Goal: Information Seeking & Learning: Understand process/instructions

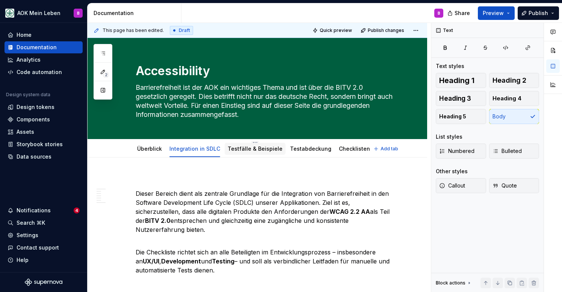
click at [249, 151] on link "Testfälle & Beispiele" at bounding box center [255, 148] width 55 height 6
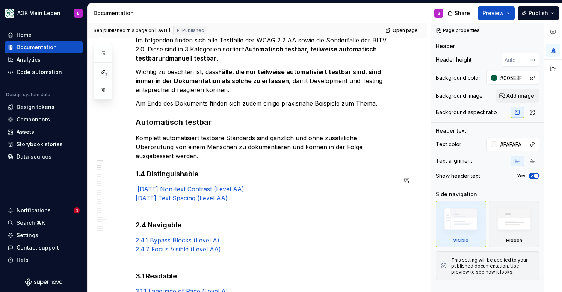
scroll to position [158, 0]
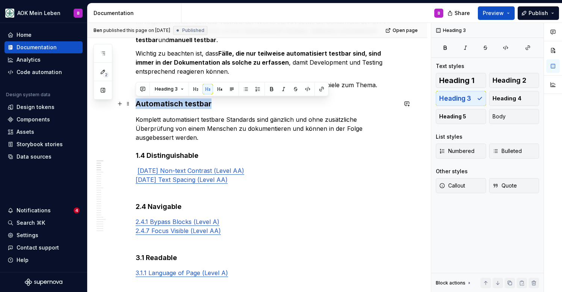
drag, startPoint x: 212, startPoint y: 104, endPoint x: 137, endPoint y: 104, distance: 74.8
click at [137, 104] on h3 "Automatisch testbar" at bounding box center [267, 103] width 262 height 11
click at [503, 82] on span "Heading 2" at bounding box center [510, 81] width 34 height 8
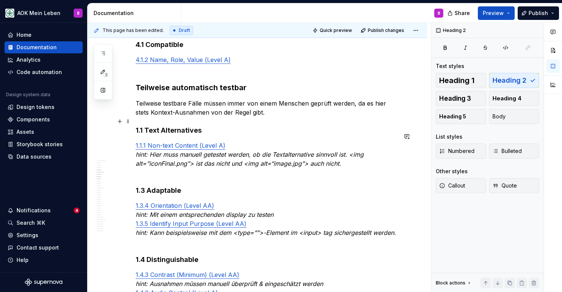
scroll to position [409, 0]
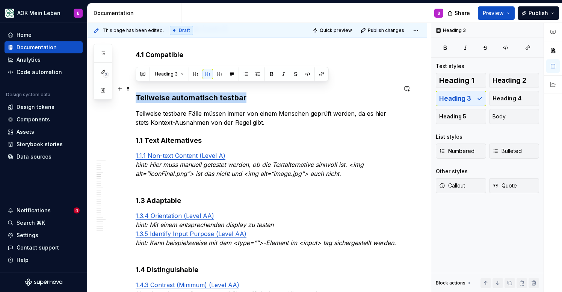
drag, startPoint x: 251, startPoint y: 89, endPoint x: 132, endPoint y: 85, distance: 118.8
click at [496, 84] on span "Heading 2" at bounding box center [510, 81] width 34 height 8
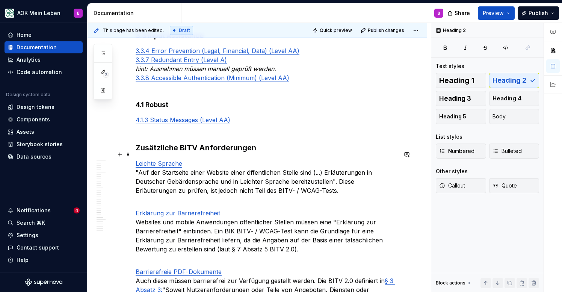
scroll to position [1856, 0]
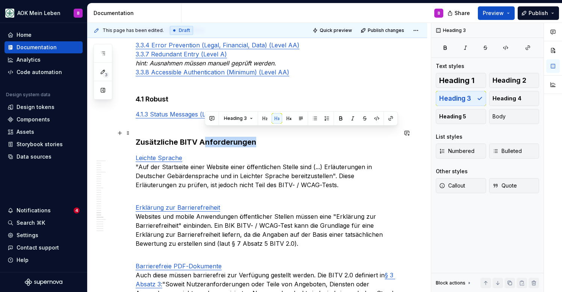
drag, startPoint x: 264, startPoint y: 134, endPoint x: 206, endPoint y: 129, distance: 58.5
click at [206, 137] on h3 "Zusätzliche BITV Anforderungen" at bounding box center [267, 142] width 262 height 11
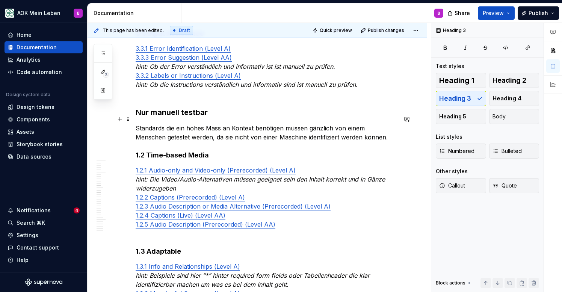
scroll to position [938, 0]
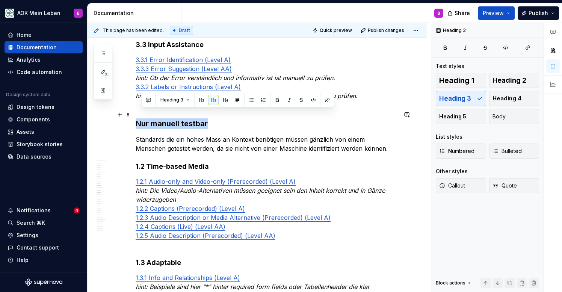
drag, startPoint x: 213, startPoint y: 115, endPoint x: 134, endPoint y: 118, distance: 79.0
click at [501, 74] on button "Heading 2" at bounding box center [514, 80] width 50 height 15
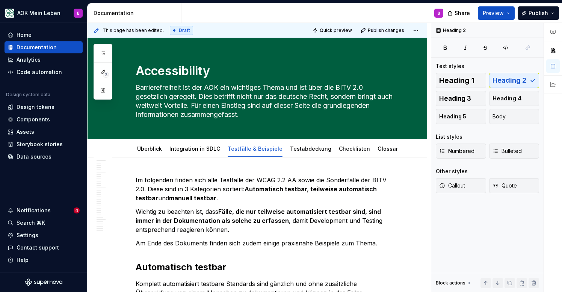
scroll to position [0, 0]
click at [253, 192] on strong "Automatisch testbar, teilweise automatisch testbar" at bounding box center [257, 193] width 243 height 17
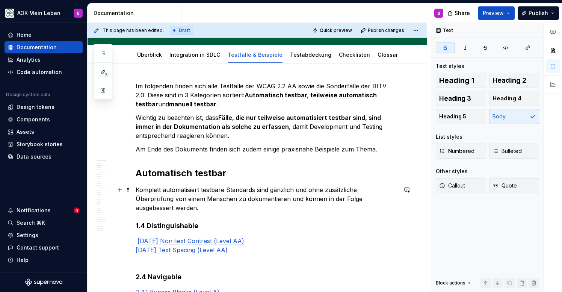
scroll to position [104, 0]
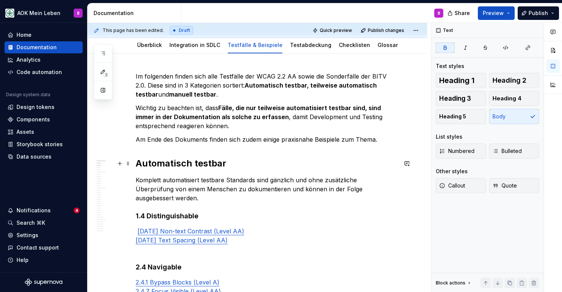
click at [224, 164] on h2 "Automatisch testbar" at bounding box center [267, 163] width 262 height 12
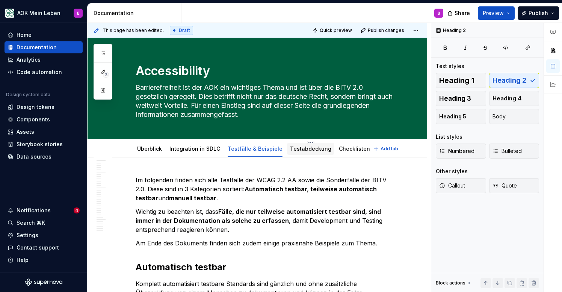
scroll to position [0, 0]
click at [294, 143] on div "Testabdeckung" at bounding box center [310, 149] width 47 height 12
click at [291, 153] on div "Testabdeckung" at bounding box center [310, 148] width 41 height 9
click at [301, 151] on link "Testabdeckung" at bounding box center [310, 148] width 41 height 6
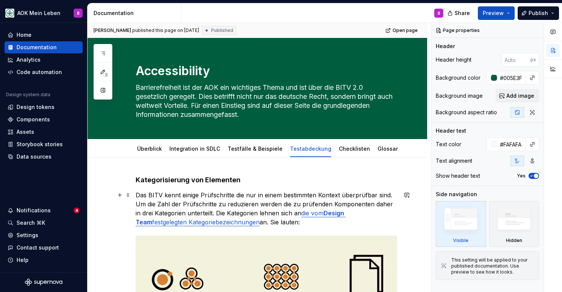
scroll to position [15, 0]
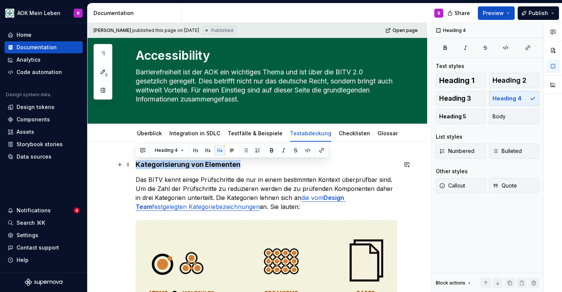
drag, startPoint x: 242, startPoint y: 165, endPoint x: 131, endPoint y: 163, distance: 110.9
click at [513, 80] on span "Heading 2" at bounding box center [510, 81] width 34 height 8
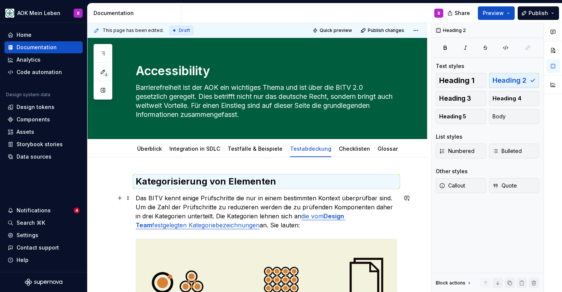
scroll to position [0, 0]
click at [340, 152] on div "Checklisten" at bounding box center [354, 149] width 31 height 8
click at [339, 150] on link "Checklisten" at bounding box center [354, 148] width 31 height 6
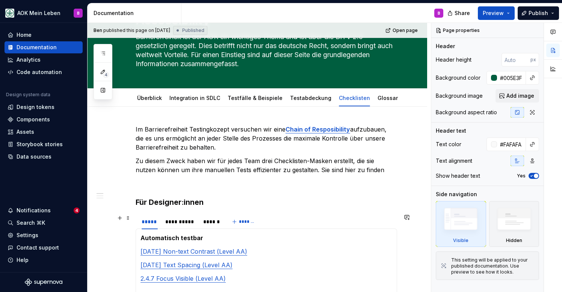
scroll to position [92, 0]
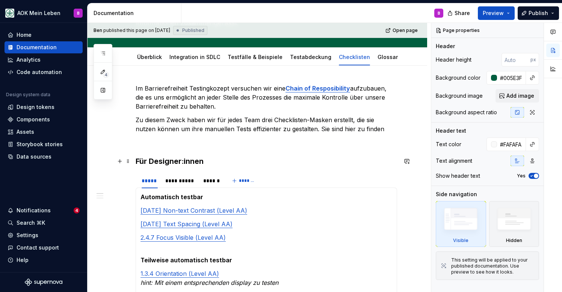
click at [215, 161] on h3 "Für Designer:innen" at bounding box center [267, 161] width 262 height 11
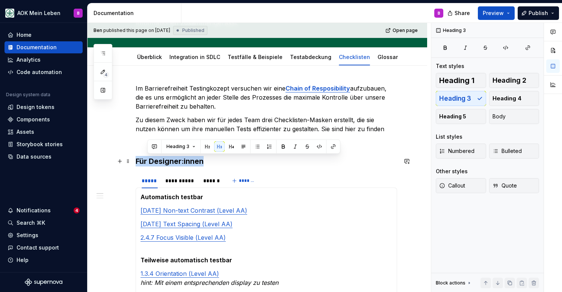
drag, startPoint x: 215, startPoint y: 162, endPoint x: 137, endPoint y: 163, distance: 77.8
click at [137, 163] on h3 "Für Designer:innen" at bounding box center [267, 161] width 262 height 11
click at [504, 79] on span "Heading 2" at bounding box center [510, 81] width 34 height 8
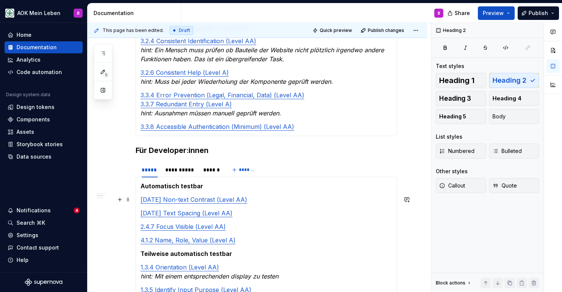
scroll to position [794, 0]
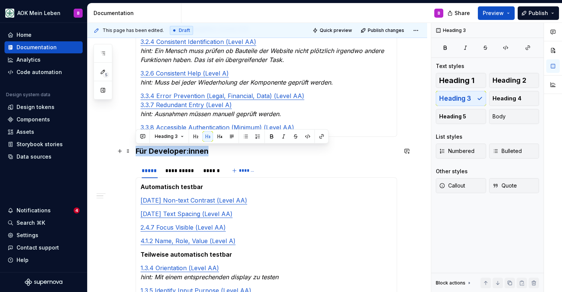
drag, startPoint x: 215, startPoint y: 152, endPoint x: 135, endPoint y: 151, distance: 79.7
click at [508, 82] on span "Heading 2" at bounding box center [510, 81] width 34 height 8
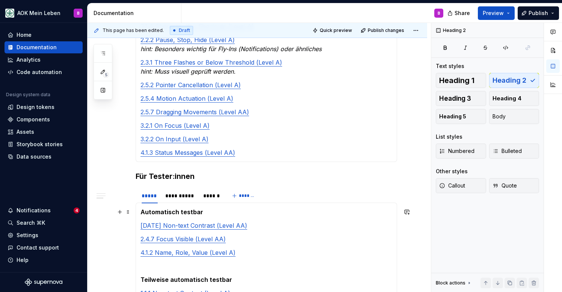
scroll to position [1342, 0]
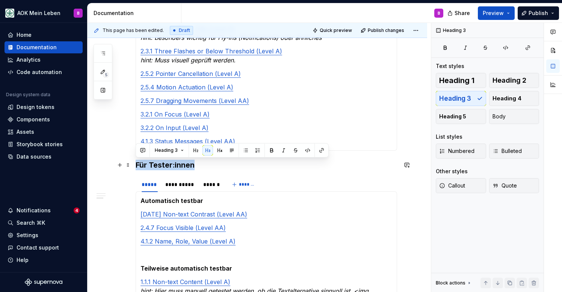
drag, startPoint x: 207, startPoint y: 167, endPoint x: 136, endPoint y: 167, distance: 70.7
click at [136, 167] on h3 "Für Tester:innen" at bounding box center [267, 165] width 262 height 11
click at [508, 84] on button "Heading 2" at bounding box center [514, 80] width 50 height 15
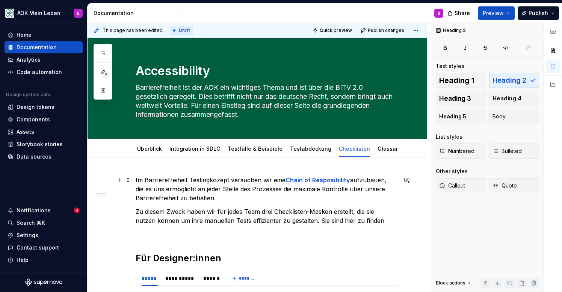
scroll to position [0, 0]
click at [378, 150] on link "Glossar" at bounding box center [388, 148] width 20 height 6
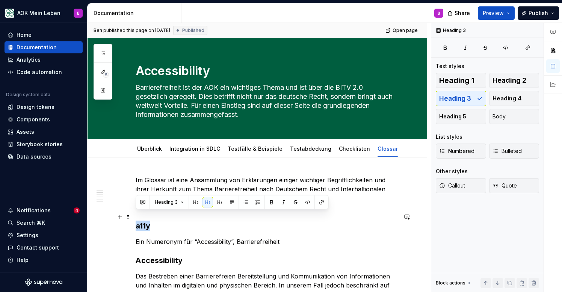
drag, startPoint x: 162, startPoint y: 215, endPoint x: 133, endPoint y: 216, distance: 29.3
click at [309, 151] on link "Testabdeckung" at bounding box center [310, 148] width 41 height 6
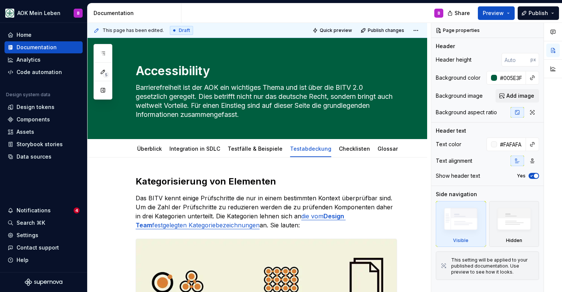
type textarea "*"
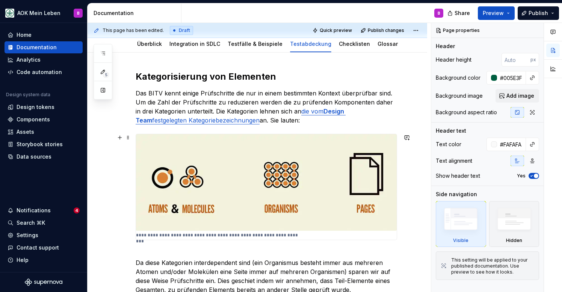
scroll to position [79, 0]
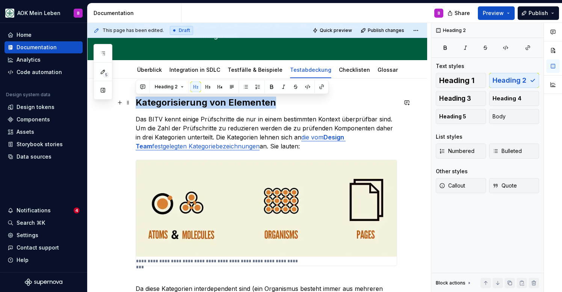
drag, startPoint x: 278, startPoint y: 101, endPoint x: 135, endPoint y: 99, distance: 142.8
copy h2 "Kategorisierung von Elementen"
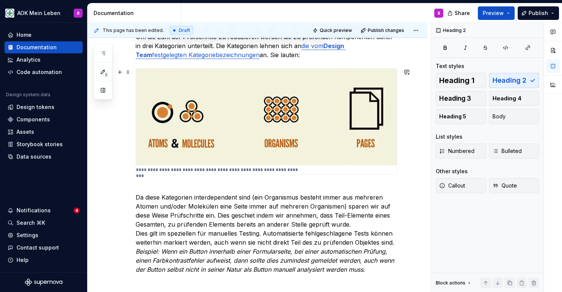
scroll to position [189, 0]
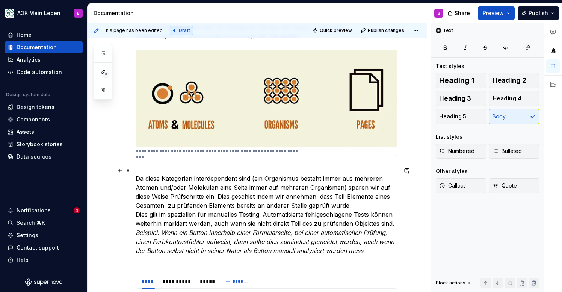
click at [174, 171] on p "Da diese Kategorien interdependent sind (ein Organismus besteht immer aus mehre…" at bounding box center [267, 214] width 262 height 99
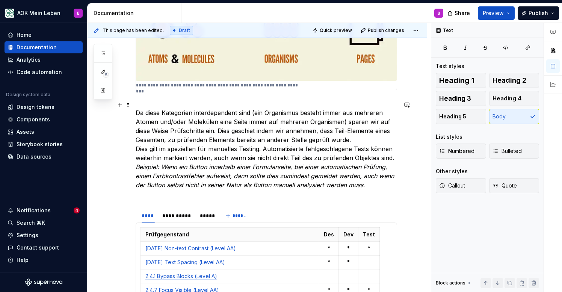
scroll to position [259, 0]
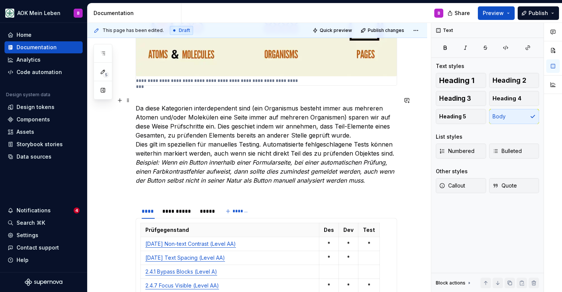
click at [161, 194] on p "Da diese Kategorien interdependent sind (ein Organismus besteht immer aus mehre…" at bounding box center [267, 144] width 262 height 99
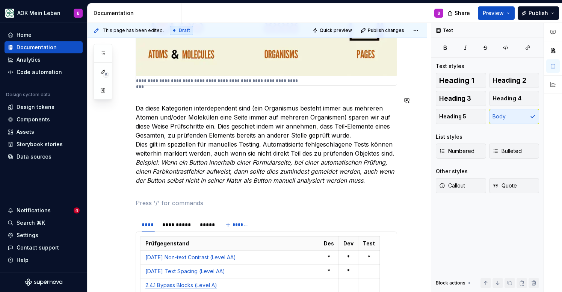
paste div
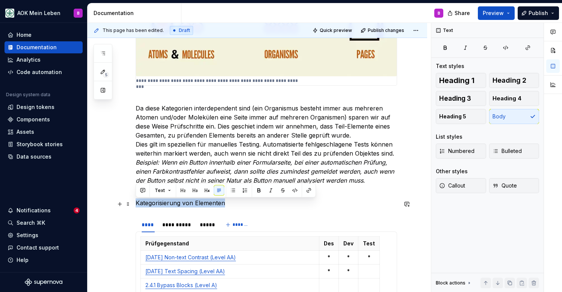
drag, startPoint x: 232, startPoint y: 204, endPoint x: 133, endPoint y: 203, distance: 98.5
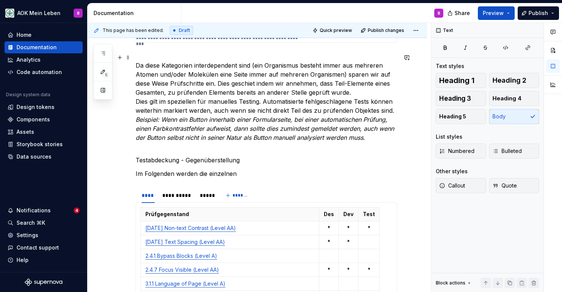
scroll to position [303, 0]
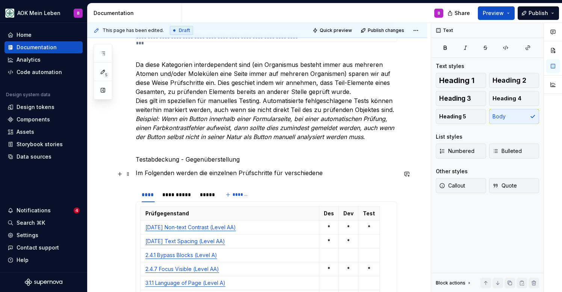
click at [282, 174] on p "Im Folgenden werden die einzelnen Prüfschritte für verschiedene" at bounding box center [267, 172] width 262 height 9
click at [332, 176] on p "Im Folgenden werden die einzelnen Prüfschritte für die verschiedene" at bounding box center [267, 172] width 262 height 9
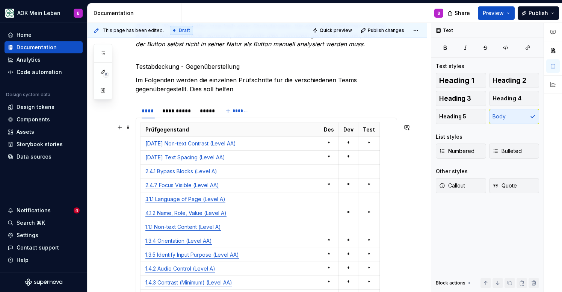
scroll to position [386, 0]
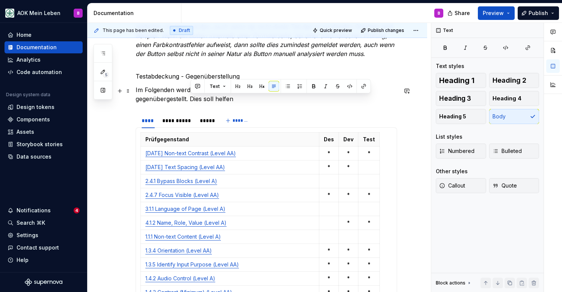
drag, startPoint x: 237, startPoint y: 103, endPoint x: 192, endPoint y: 101, distance: 45.1
click at [192, 101] on p "Im Folgenden werden die einzelnen Prüfschritte für die verschiedenen Teams gege…" at bounding box center [267, 94] width 262 height 18
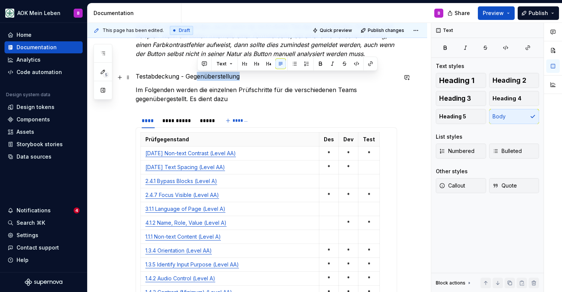
drag, startPoint x: 252, startPoint y: 78, endPoint x: 196, endPoint y: 77, distance: 56.0
click at [196, 77] on p "Testabdeckung - Gegenüberstellung" at bounding box center [267, 76] width 262 height 9
click at [222, 100] on p "Im Folgenden werden die einzelnen Prüfschritte für die verschiedenen Teams gege…" at bounding box center [267, 94] width 262 height 18
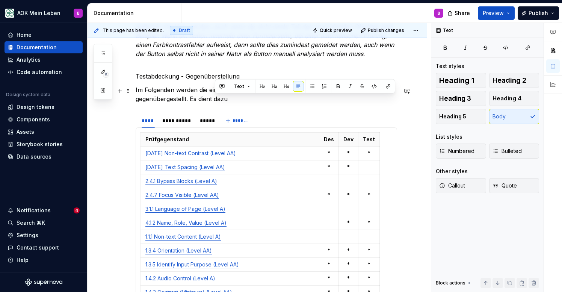
click at [222, 100] on p "Im Folgenden werden die einzelnen Prüfschritte für die verschiedenen Teams gege…" at bounding box center [267, 94] width 262 height 18
drag, startPoint x: 240, startPoint y: 102, endPoint x: 191, endPoint y: 103, distance: 49.3
click at [191, 103] on p "Im Folgenden werden die einzelnen Prüfschritte für die verschiedenen Teams gege…" at bounding box center [267, 94] width 262 height 18
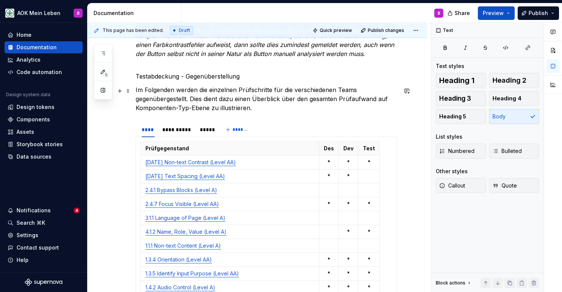
click at [230, 111] on p "Im Folgenden werden die einzelnen Prüfschritte für die verschiedenen Teams gege…" at bounding box center [267, 98] width 262 height 27
click at [254, 109] on p "Im Folgenden werden die einzelnen Prüfschritte für die verschiedenen Teams gege…" at bounding box center [267, 98] width 262 height 27
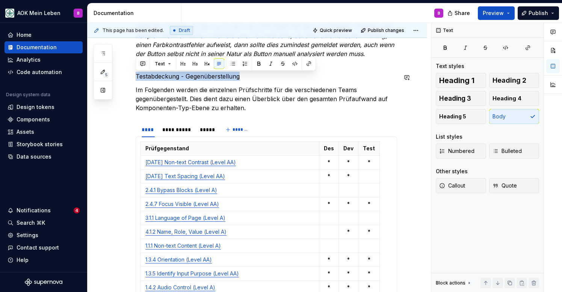
drag, startPoint x: 249, startPoint y: 79, endPoint x: 135, endPoint y: 69, distance: 114.3
click at [490, 75] on button "Heading 2" at bounding box center [514, 80] width 50 height 15
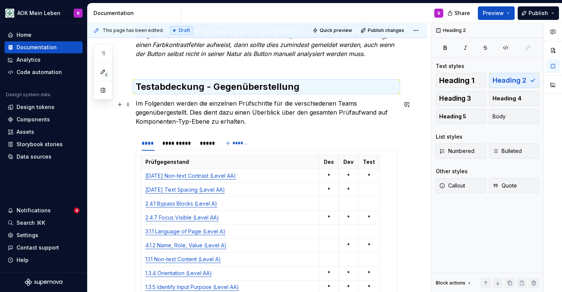
click at [281, 109] on p "Im Folgenden werden die einzelnen Prüfschritte für die verschiedenen Teams gege…" at bounding box center [267, 112] width 262 height 27
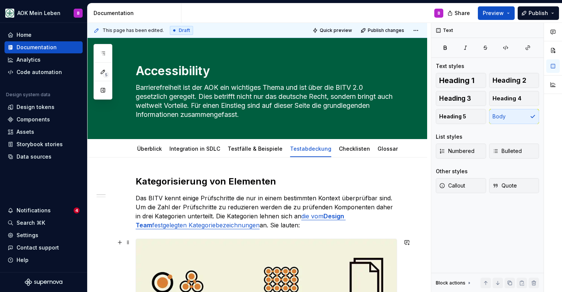
scroll to position [0, 0]
click at [341, 147] on link "Checklisten" at bounding box center [354, 148] width 31 height 6
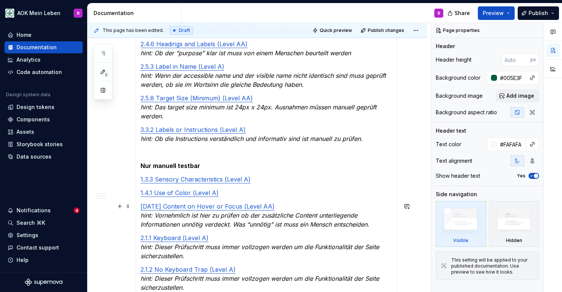
scroll to position [1724, 0]
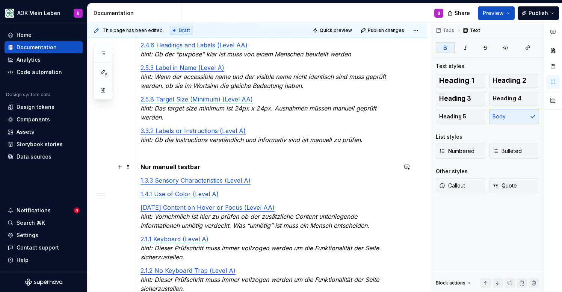
click at [185, 168] on strong "Nur manuell testbar" at bounding box center [171, 167] width 60 height 8
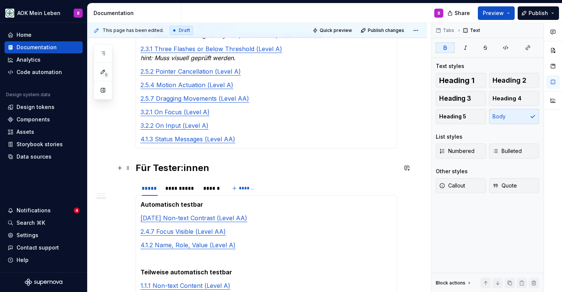
scroll to position [1340, 0]
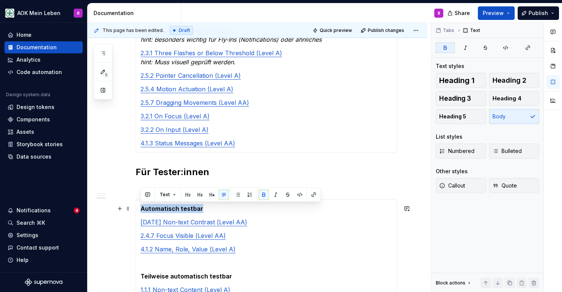
drag, startPoint x: 204, startPoint y: 209, endPoint x: 141, endPoint y: 210, distance: 62.8
click at [141, 210] on p "Automatisch testbar" at bounding box center [267, 208] width 252 height 9
click at [459, 96] on span "Heading 3" at bounding box center [455, 99] width 32 height 8
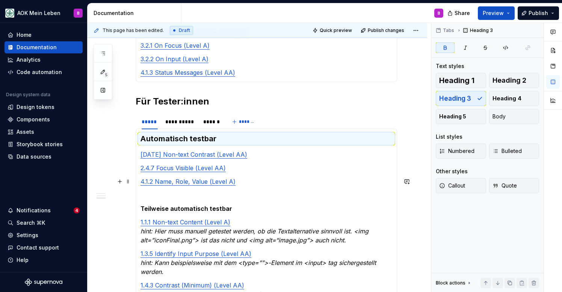
scroll to position [1412, 0]
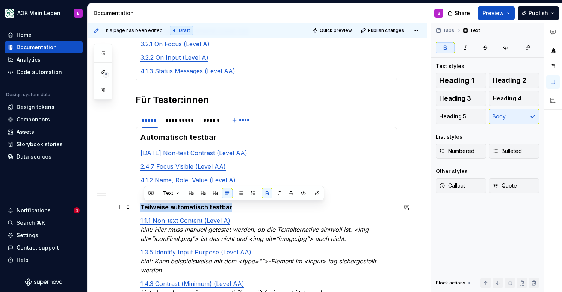
drag, startPoint x: 235, startPoint y: 207, endPoint x: 141, endPoint y: 208, distance: 93.6
click at [141, 208] on p "Teilweise automatisch testbar" at bounding box center [267, 207] width 252 height 9
click at [470, 95] on span "Heading 3" at bounding box center [455, 99] width 32 height 8
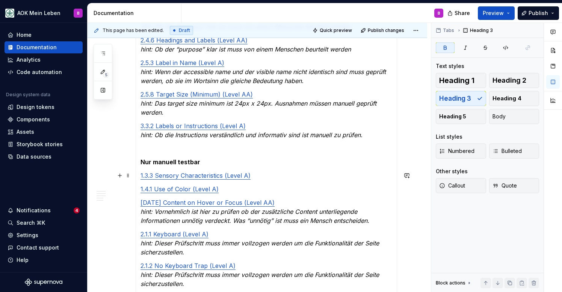
scroll to position [1740, 0]
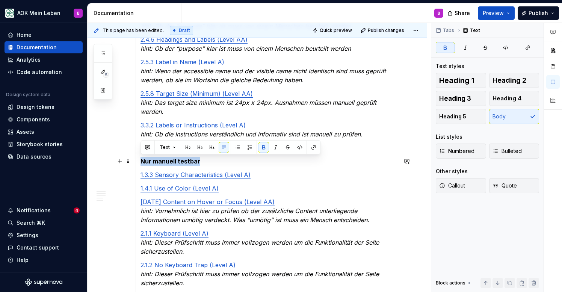
drag, startPoint x: 204, startPoint y: 162, endPoint x: 141, endPoint y: 160, distance: 63.2
click at [141, 161] on p "Nur manuell testbar" at bounding box center [267, 161] width 252 height 9
click at [458, 100] on span "Heading 3" at bounding box center [455, 99] width 32 height 8
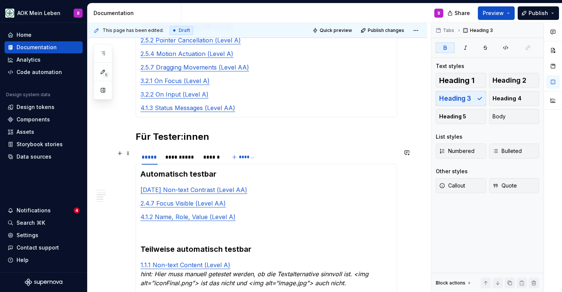
scroll to position [1371, 0]
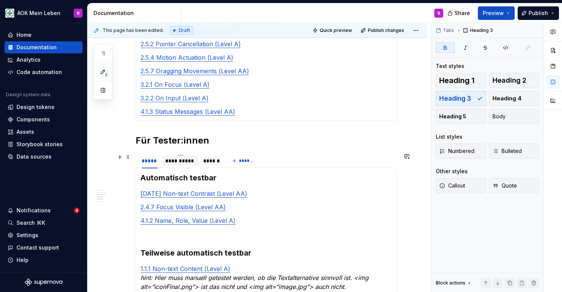
click at [188, 165] on div "**********" at bounding box center [180, 161] width 36 height 11
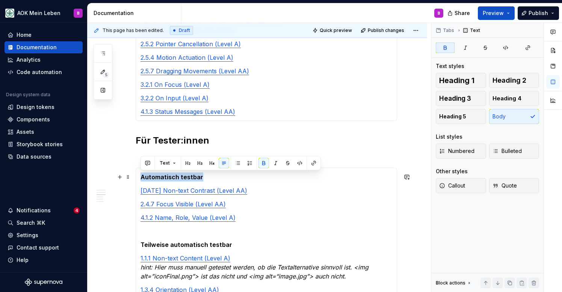
drag, startPoint x: 205, startPoint y: 177, endPoint x: 141, endPoint y: 179, distance: 64.3
click at [141, 179] on p "Automatisch testbar" at bounding box center [267, 176] width 252 height 9
click at [453, 98] on span "Heading 3" at bounding box center [455, 99] width 32 height 8
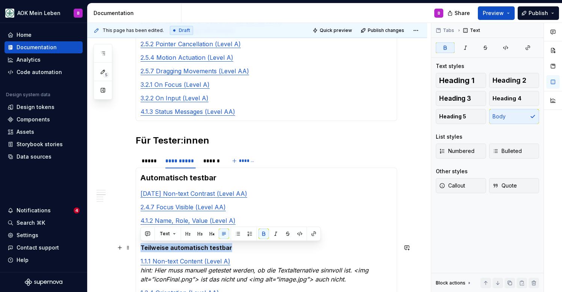
drag, startPoint x: 232, startPoint y: 247, endPoint x: 141, endPoint y: 251, distance: 91.4
click at [141, 251] on p "Teilweise automatisch testbar" at bounding box center [267, 247] width 252 height 9
click at [448, 101] on span "Heading 3" at bounding box center [455, 99] width 32 height 8
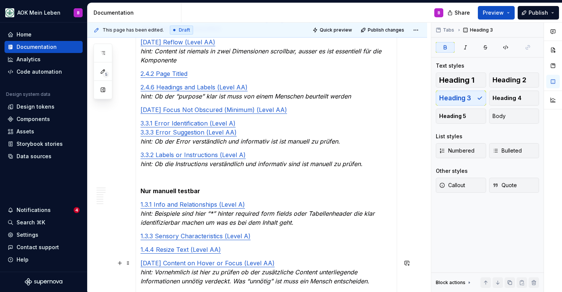
scroll to position [1808, 0]
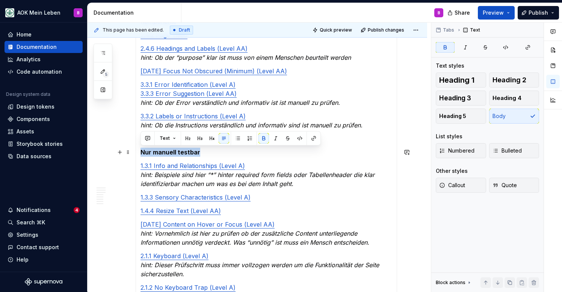
drag, startPoint x: 212, startPoint y: 153, endPoint x: 141, endPoint y: 152, distance: 70.7
click at [141, 152] on p "Nur manuell testbar" at bounding box center [267, 152] width 252 height 9
click at [444, 106] on div "Heading 1 Heading 2 Heading 3 Heading 4 Heading 5 Body" at bounding box center [487, 98] width 103 height 51
click at [447, 99] on span "Heading 3" at bounding box center [455, 98] width 32 height 8
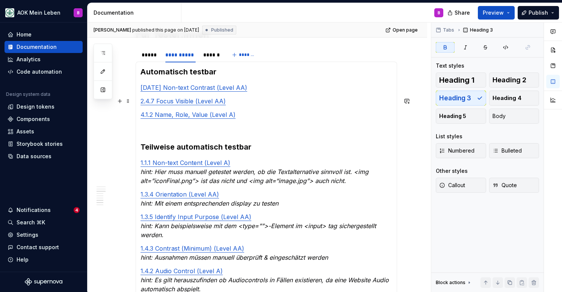
scroll to position [1445, 0]
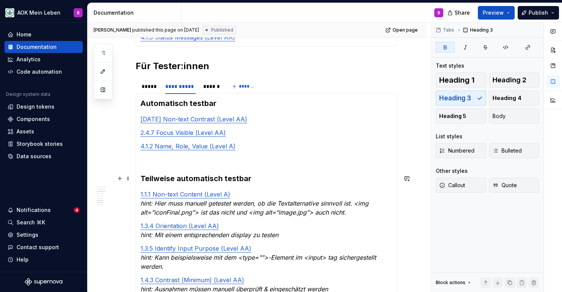
click at [228, 179] on strong "Teilweise automatisch testbar" at bounding box center [196, 178] width 111 height 9
click at [209, 101] on strong "Automatisch testbar" at bounding box center [179, 103] width 76 height 9
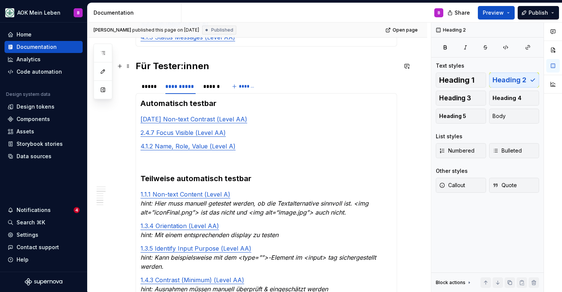
click at [188, 62] on h2 "Für Tester:innen" at bounding box center [267, 66] width 262 height 12
click at [193, 105] on strong "Automatisch testbar" at bounding box center [179, 103] width 76 height 9
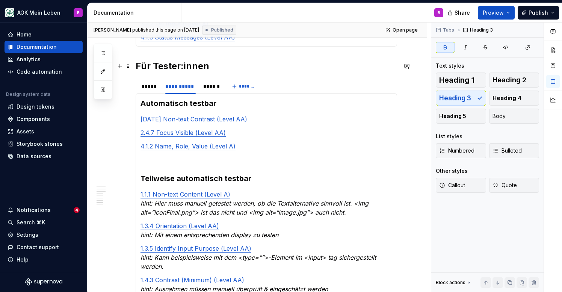
click at [139, 70] on h2 "Für Tester:innen" at bounding box center [267, 66] width 262 height 12
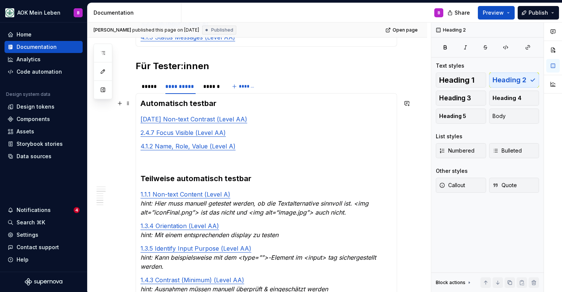
click at [191, 104] on strong "Automatisch testbar" at bounding box center [179, 103] width 76 height 9
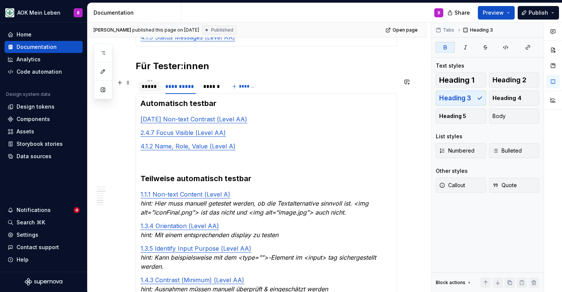
click at [148, 89] on div "*****" at bounding box center [150, 87] width 16 height 8
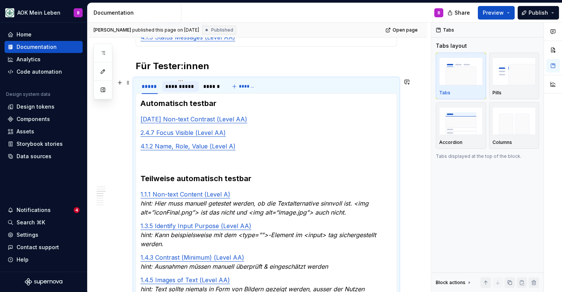
click at [172, 89] on div "**********" at bounding box center [180, 87] width 30 height 8
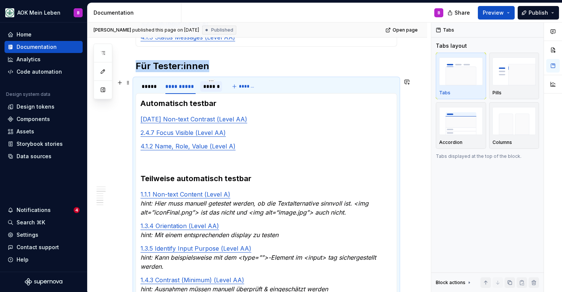
click at [218, 88] on div "******" at bounding box center [211, 87] width 16 height 8
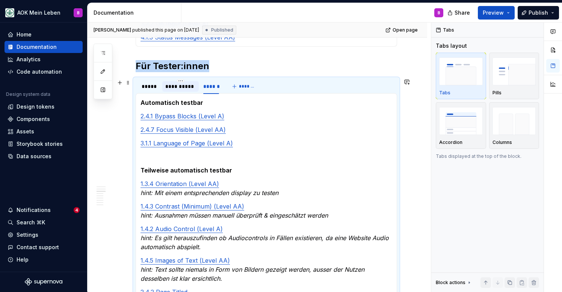
click at [188, 88] on div "**********" at bounding box center [180, 87] width 30 height 8
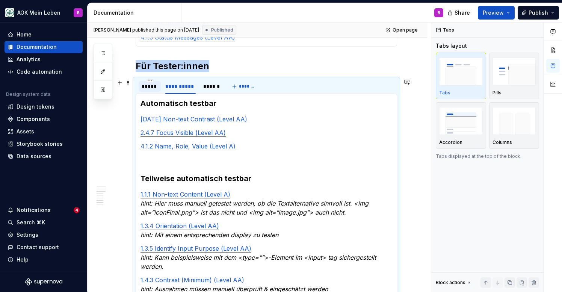
click at [154, 87] on div "*****" at bounding box center [150, 87] width 16 height 8
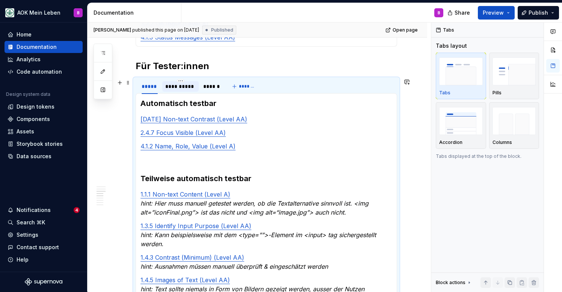
click at [183, 88] on div "**********" at bounding box center [180, 87] width 30 height 8
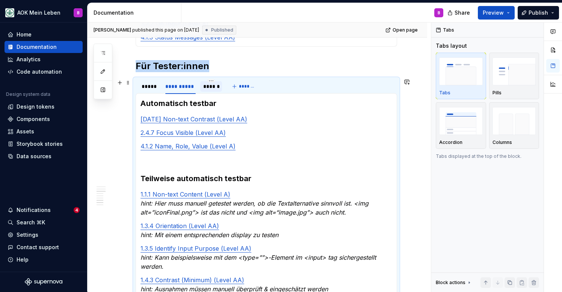
click at [207, 85] on div "******" at bounding box center [211, 87] width 16 height 8
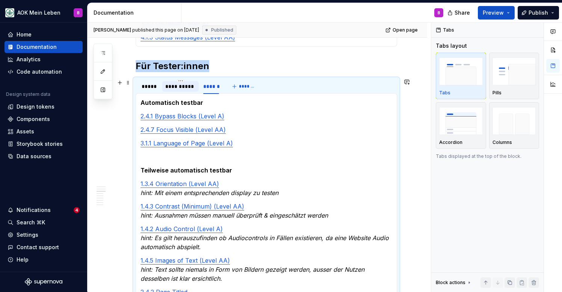
click at [177, 85] on div "**********" at bounding box center [180, 87] width 30 height 8
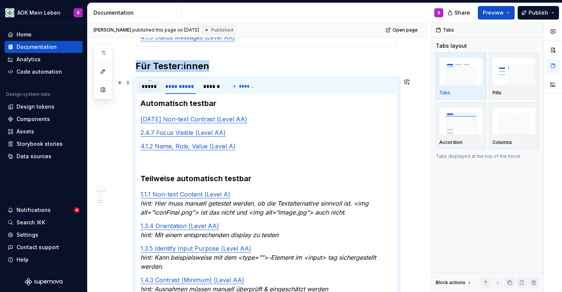
click at [150, 84] on div "*****" at bounding box center [150, 87] width 16 height 8
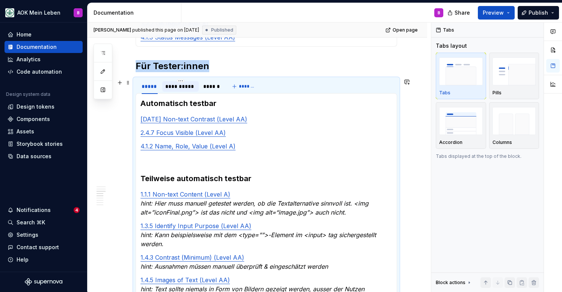
click at [177, 86] on div "**********" at bounding box center [180, 87] width 30 height 8
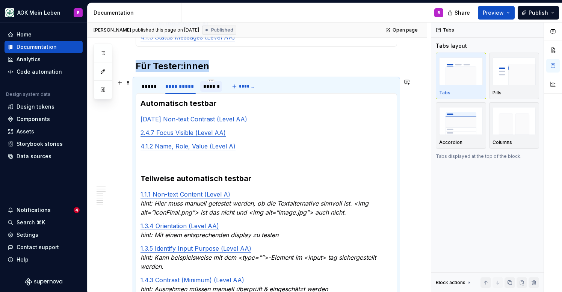
click at [205, 86] on div "******" at bounding box center [211, 87] width 16 height 8
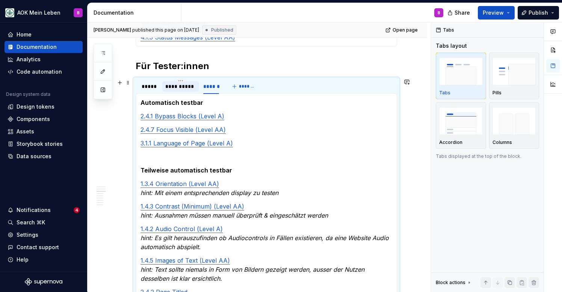
click at [183, 86] on div "**********" at bounding box center [180, 87] width 30 height 8
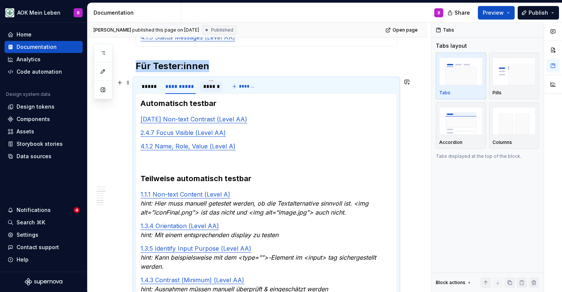
click at [211, 89] on div "******" at bounding box center [211, 87] width 16 height 8
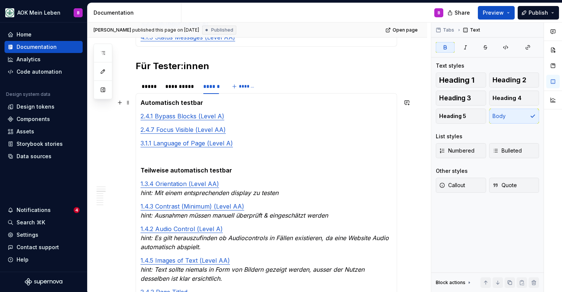
click at [191, 106] on strong "Automatisch testbar" at bounding box center [172, 103] width 63 height 8
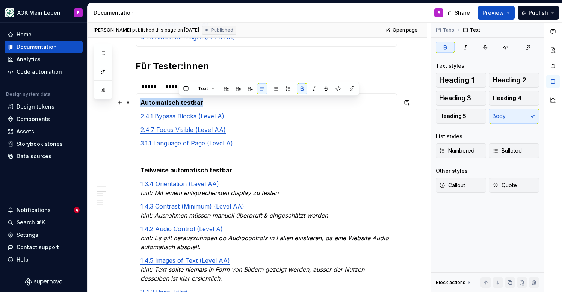
click at [191, 106] on strong "Automatisch testbar" at bounding box center [172, 103] width 63 height 8
click at [475, 98] on button "Heading 3" at bounding box center [461, 98] width 50 height 15
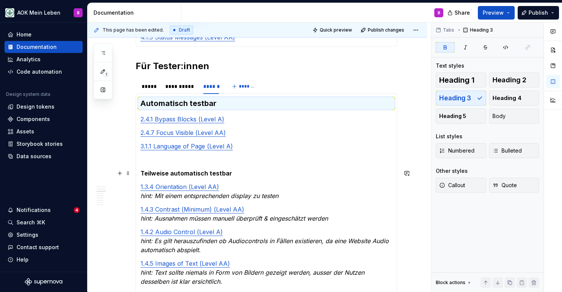
click at [183, 175] on strong "Teilweise automatisch testbar" at bounding box center [187, 173] width 92 height 8
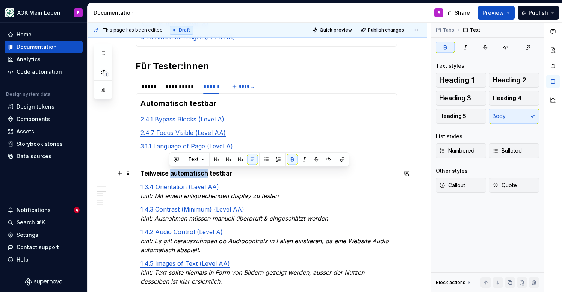
click at [183, 175] on strong "Teilweise automatisch testbar" at bounding box center [187, 173] width 92 height 8
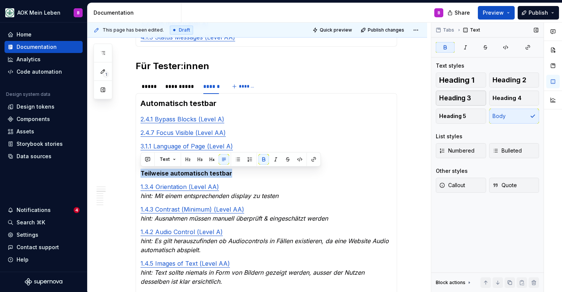
click at [459, 101] on span "Heading 3" at bounding box center [455, 98] width 32 height 8
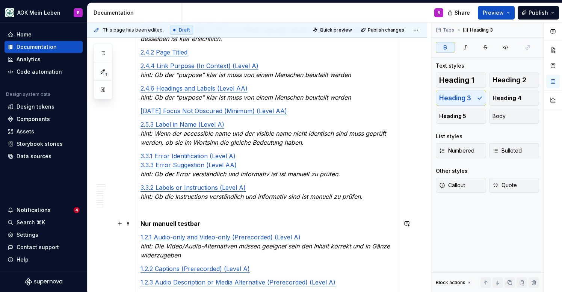
scroll to position [1702, 0]
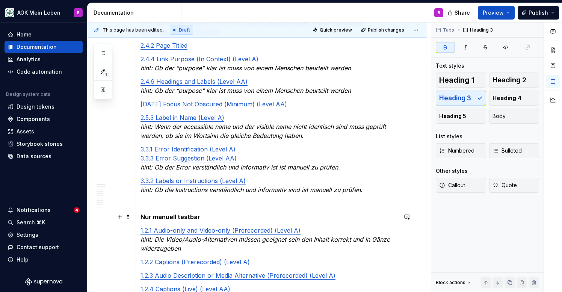
click at [162, 216] on strong "Nur manuell testbar" at bounding box center [171, 217] width 60 height 8
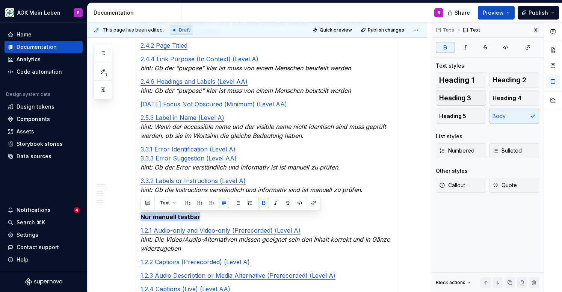
click at [451, 101] on span "Heading 3" at bounding box center [455, 98] width 32 height 8
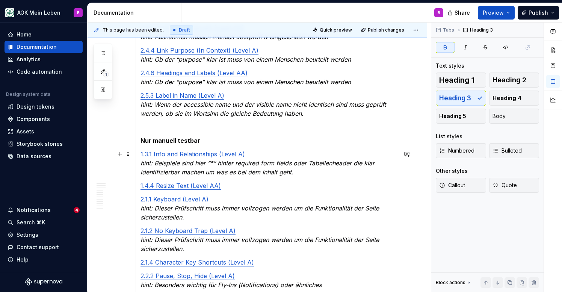
scroll to position [1084, 0]
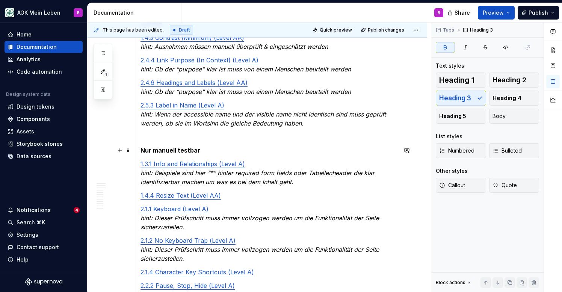
click at [170, 150] on strong "Nur manuell testbar" at bounding box center [171, 151] width 60 height 8
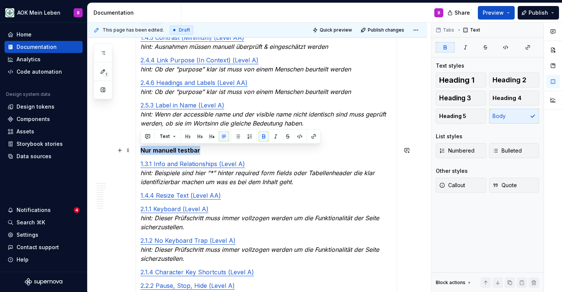
click at [170, 150] on strong "Nur manuell testbar" at bounding box center [171, 151] width 60 height 8
click at [462, 98] on span "Heading 3" at bounding box center [455, 98] width 32 height 8
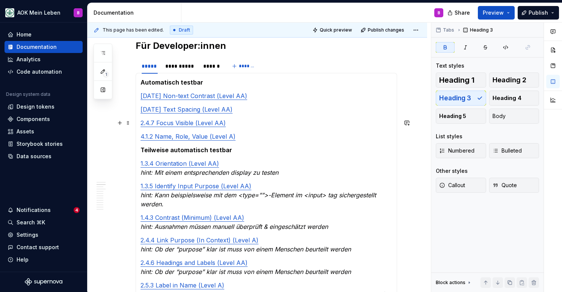
scroll to position [902, 0]
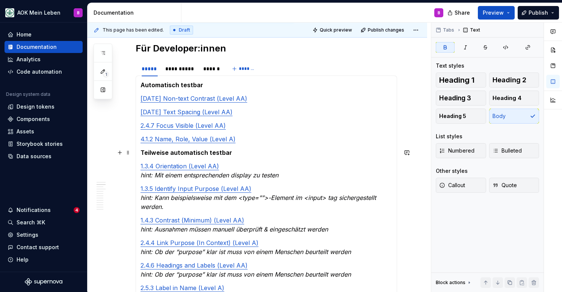
click at [207, 151] on strong "Teilweise automatisch testbar" at bounding box center [187, 153] width 92 height 8
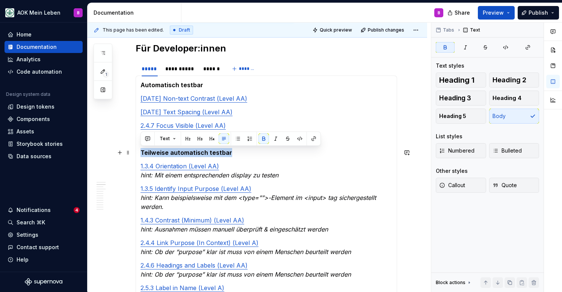
click at [207, 151] on strong "Teilweise automatisch testbar" at bounding box center [187, 153] width 92 height 8
click at [462, 94] on button "Heading 3" at bounding box center [461, 98] width 50 height 15
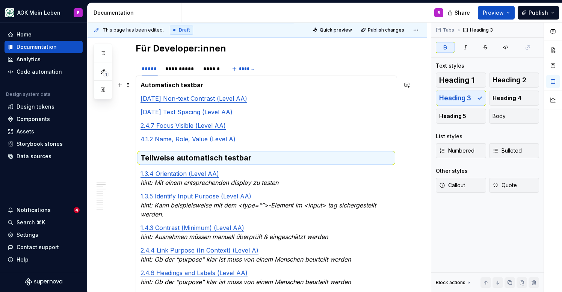
click at [172, 88] on strong "Automatisch testbar" at bounding box center [172, 85] width 63 height 8
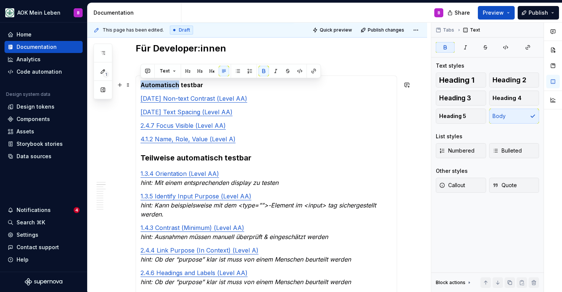
click at [172, 88] on strong "Automatisch testbar" at bounding box center [172, 85] width 63 height 8
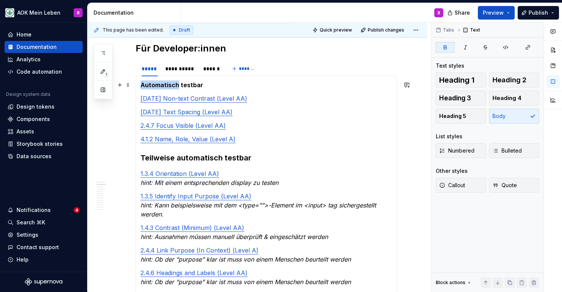
click at [172, 88] on strong "Automatisch testbar" at bounding box center [172, 85] width 63 height 8
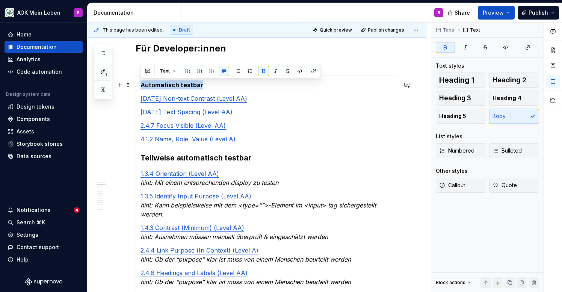
click at [172, 88] on strong "Automatisch testbar" at bounding box center [172, 85] width 63 height 8
click at [463, 98] on span "Heading 3" at bounding box center [455, 98] width 32 height 8
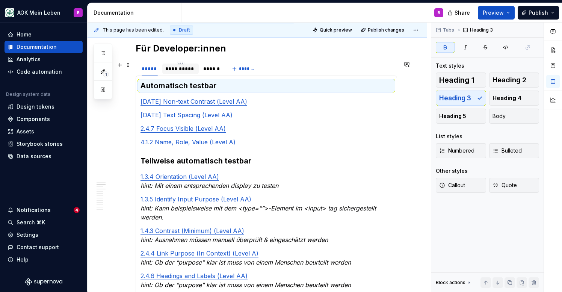
click at [173, 72] on div "**********" at bounding box center [180, 69] width 30 height 8
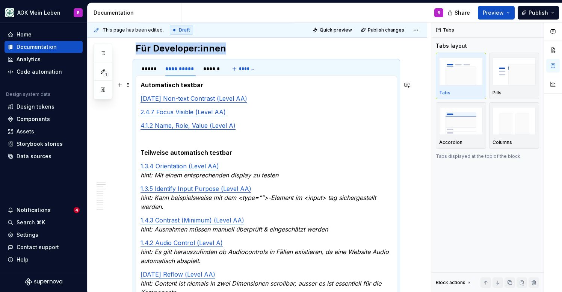
click at [174, 84] on strong "Automatisch testbar" at bounding box center [172, 85] width 63 height 8
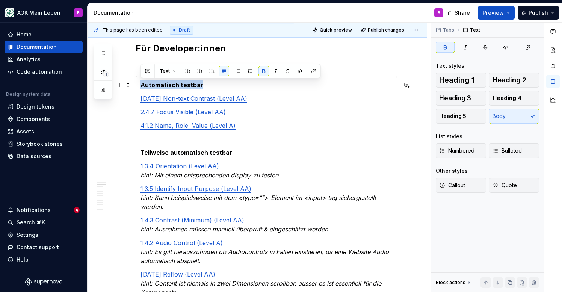
click at [174, 84] on strong "Automatisch testbar" at bounding box center [172, 85] width 63 height 8
click at [449, 98] on span "Heading 3" at bounding box center [455, 98] width 32 height 8
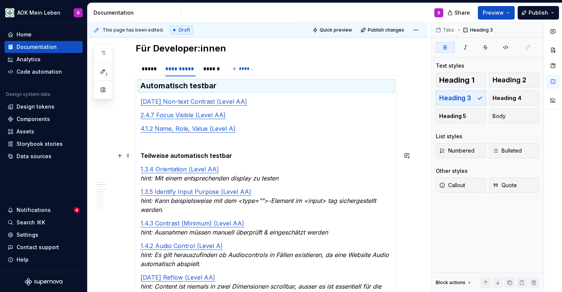
click at [159, 159] on strong "Teilweise automatisch testbar" at bounding box center [187, 156] width 92 height 8
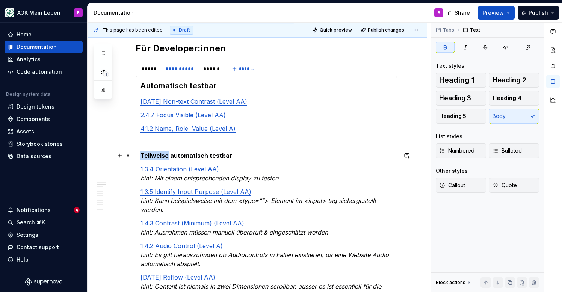
click at [159, 159] on strong "Teilweise automatisch testbar" at bounding box center [187, 156] width 92 height 8
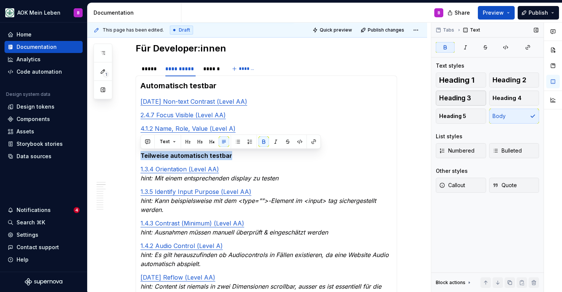
click at [462, 98] on span "Heading 3" at bounding box center [455, 98] width 32 height 8
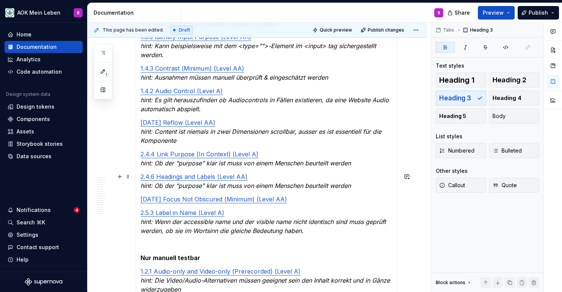
scroll to position [1117, 0]
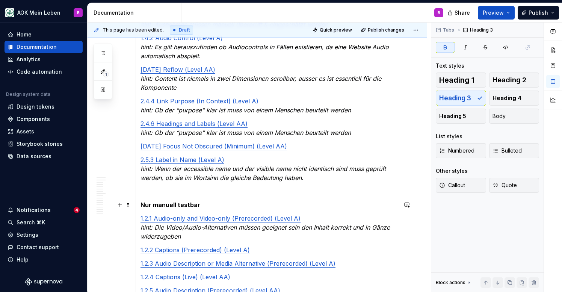
click at [172, 204] on strong "Nur manuell testbar" at bounding box center [171, 205] width 60 height 8
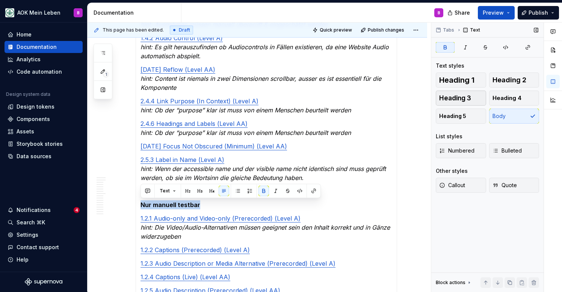
click at [459, 100] on span "Heading 3" at bounding box center [455, 98] width 32 height 8
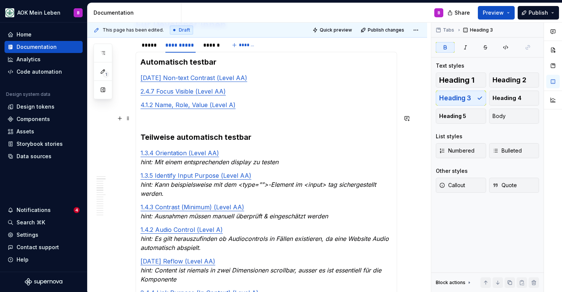
scroll to position [923, 0]
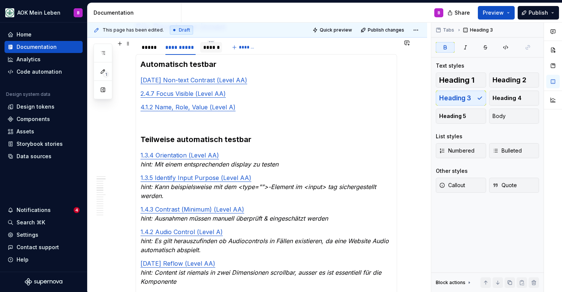
click at [207, 45] on div "******" at bounding box center [211, 48] width 16 height 8
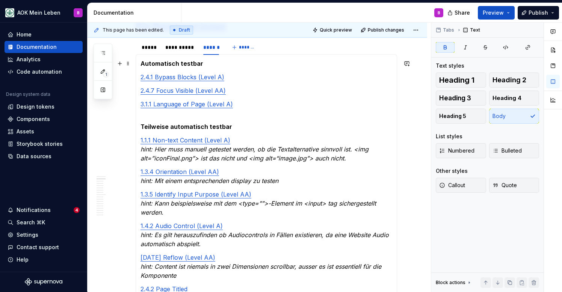
click at [182, 63] on strong "Automatisch testbar" at bounding box center [172, 64] width 63 height 8
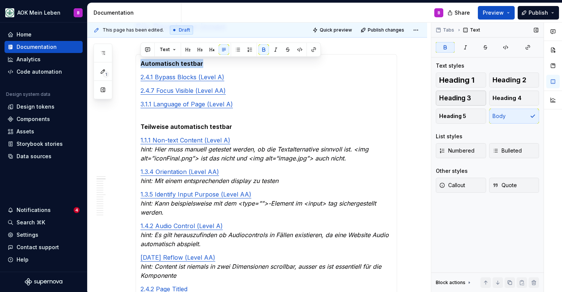
click at [452, 96] on span "Heading 3" at bounding box center [455, 98] width 32 height 8
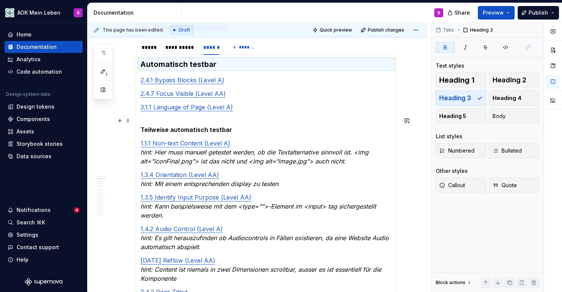
click at [216, 130] on strong "Teilweise automatisch testbar" at bounding box center [187, 130] width 92 height 8
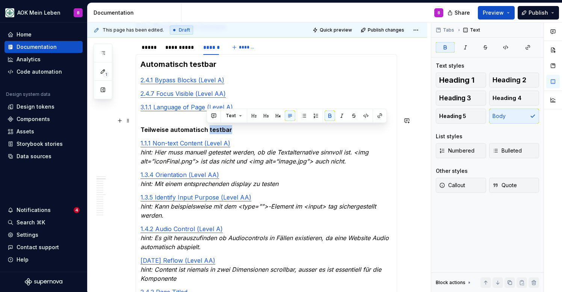
click at [216, 130] on strong "Teilweise automatisch testbar" at bounding box center [187, 130] width 92 height 8
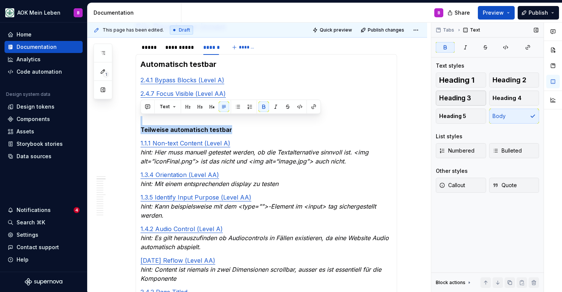
click at [446, 95] on span "Heading 3" at bounding box center [455, 98] width 32 height 8
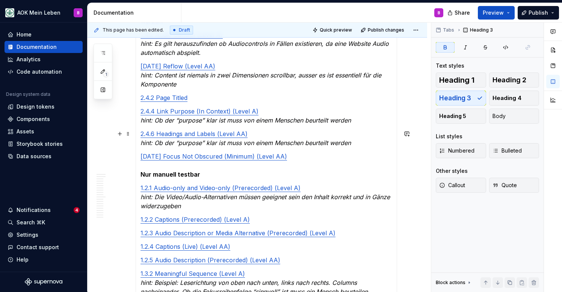
scroll to position [1143, 0]
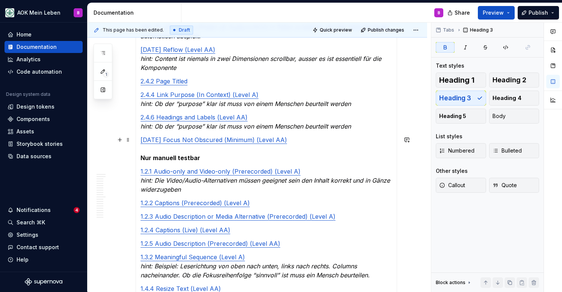
click at [190, 158] on strong "Nur manuell testbar" at bounding box center [171, 158] width 60 height 8
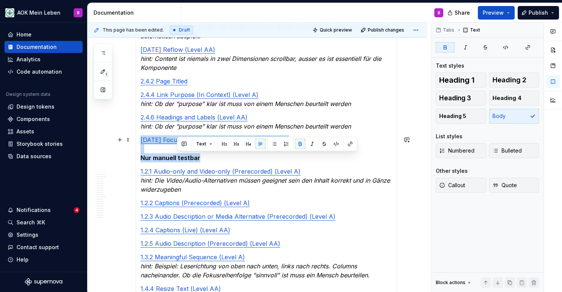
click at [190, 158] on strong "Nur manuell testbar" at bounding box center [171, 158] width 60 height 8
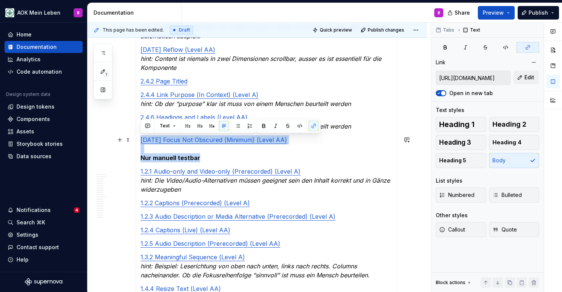
click at [262, 157] on p "[DATE] Focus Not Obscured (Minimum) (Level AA) Nur manuell testbar" at bounding box center [267, 148] width 252 height 27
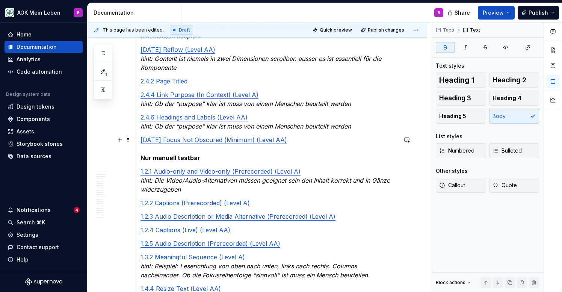
click at [139, 158] on div "Automatisch testbar [DATE] Non-text Contrast (Level AA) [DATE] Text Spacing (Le…" at bounding box center [267, 196] width 262 height 725
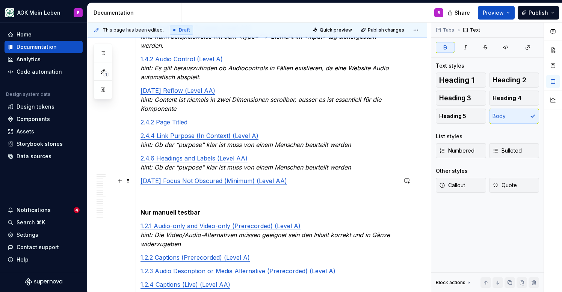
scroll to position [1108, 0]
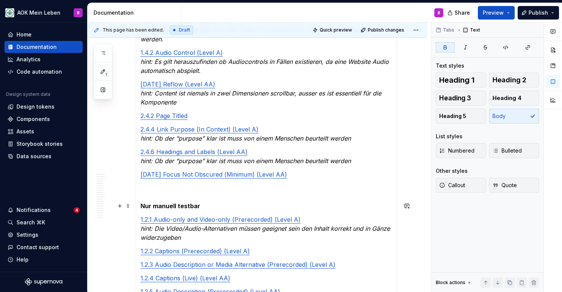
click at [159, 207] on strong "Nur manuell testbar" at bounding box center [171, 206] width 60 height 8
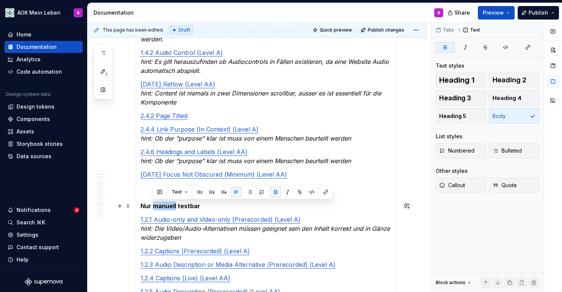
click at [159, 207] on strong "Nur manuell testbar" at bounding box center [171, 206] width 60 height 8
click at [454, 98] on span "Heading 3" at bounding box center [455, 98] width 32 height 8
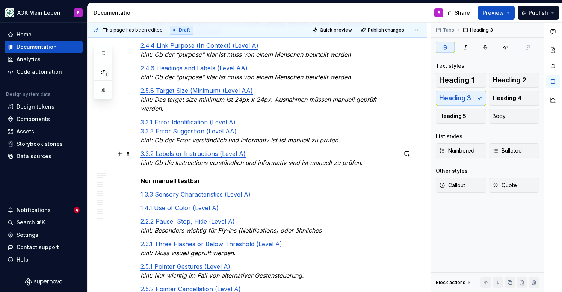
scroll to position [506, 0]
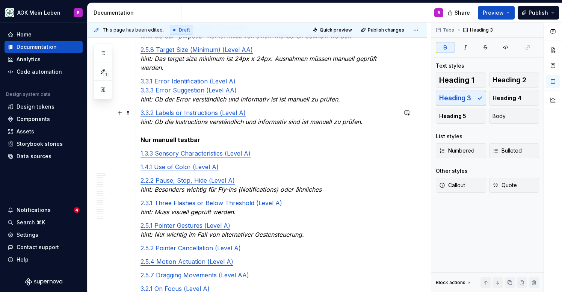
click at [166, 140] on strong "Nur manuell testbar" at bounding box center [171, 140] width 60 height 8
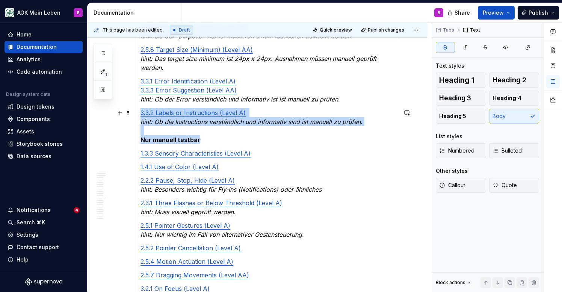
click at [166, 140] on strong "Nur manuell testbar" at bounding box center [171, 140] width 60 height 8
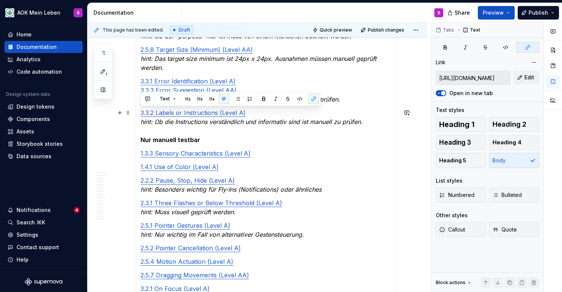
click at [197, 138] on strong "Nur manuell testbar" at bounding box center [171, 140] width 60 height 8
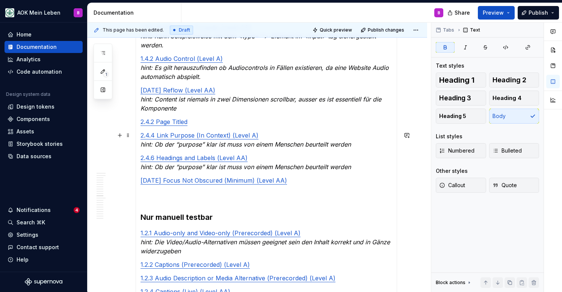
scroll to position [1106, 0]
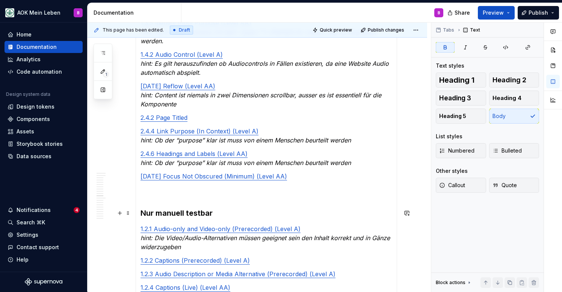
click at [169, 199] on section-item-column "Automatisch testbar 2.4.1 Bypass Blocks (Level A) 2.4.7 Focus Visible (Level AA…" at bounding box center [267, 244] width 252 height 737
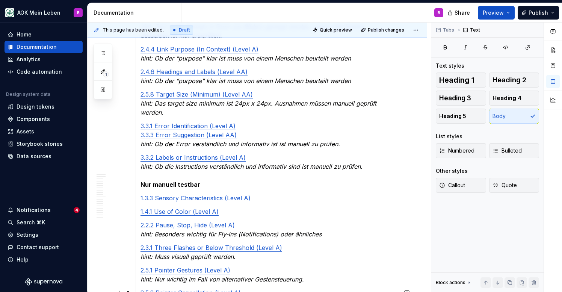
scroll to position [517, 0]
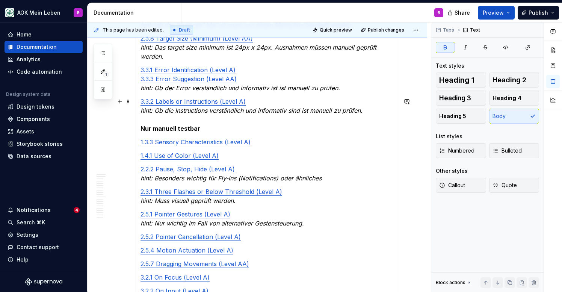
drag, startPoint x: 202, startPoint y: 129, endPoint x: 135, endPoint y: 130, distance: 67.3
click at [136, 130] on section "**********" at bounding box center [267, 82] width 262 height 661
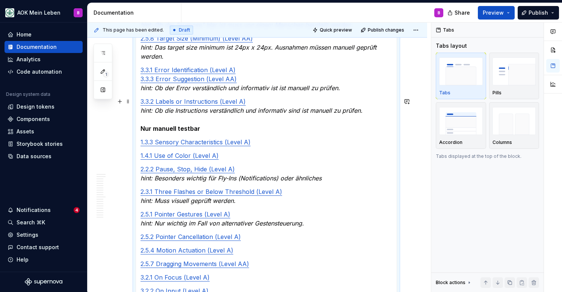
click at [136, 130] on section "**********" at bounding box center [267, 82] width 262 height 661
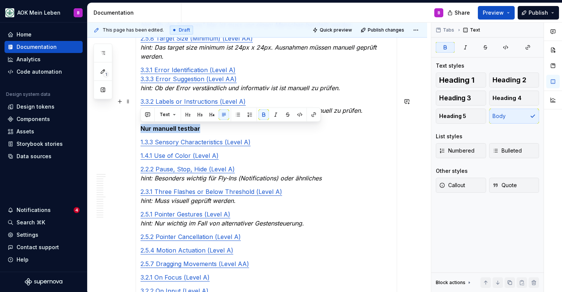
drag, startPoint x: 207, startPoint y: 127, endPoint x: 142, endPoint y: 129, distance: 64.7
click at [142, 129] on p "3.3.2 Labels or Instructions (Level A) hint: Ob die Instructions verständlich u…" at bounding box center [267, 115] width 252 height 36
click at [462, 100] on span "Heading 3" at bounding box center [455, 98] width 32 height 8
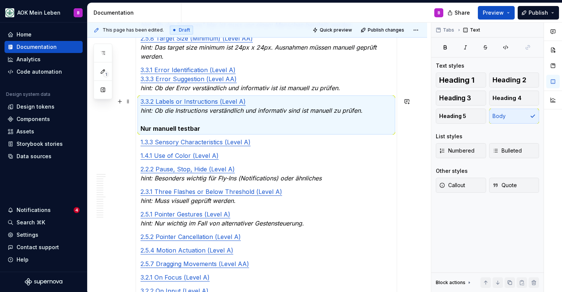
click at [196, 132] on strong "Nur manuell testbar" at bounding box center [171, 129] width 60 height 8
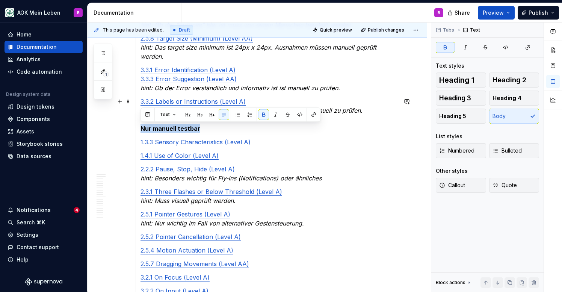
drag, startPoint x: 201, startPoint y: 129, endPoint x: 142, endPoint y: 129, distance: 58.6
click at [142, 129] on p "3.3.2 Labels or Instructions (Level A) hint: Ob die Instructions verständlich u…" at bounding box center [267, 115] width 252 height 36
click at [447, 98] on span "Heading 3" at bounding box center [455, 98] width 32 height 8
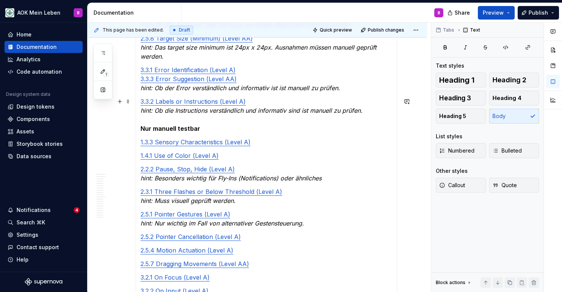
click at [140, 129] on div "Automatisch testbar [DATE] Non-text Contrast (Level AA) [DATE] Text Spacing (Le…" at bounding box center [267, 90] width 262 height 646
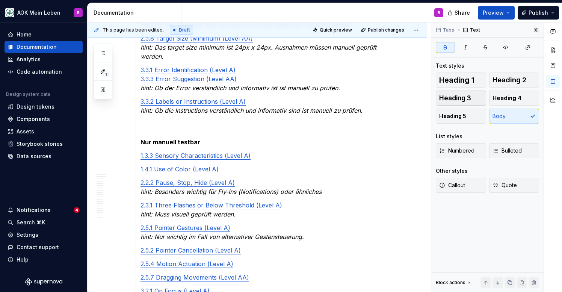
click at [457, 95] on span "Heading 3" at bounding box center [455, 98] width 32 height 8
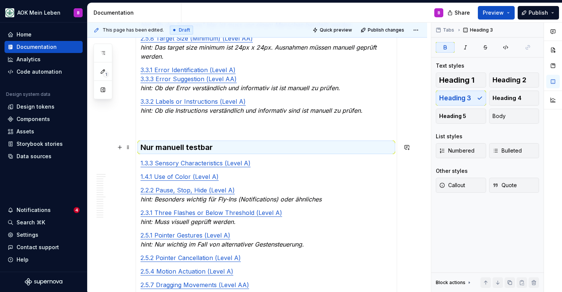
click at [155, 134] on section-item-column "Automatisch testbar [DATE] Non-text Contrast (Level AA) [DATE] Text Spacing (Le…" at bounding box center [267, 100] width 252 height 657
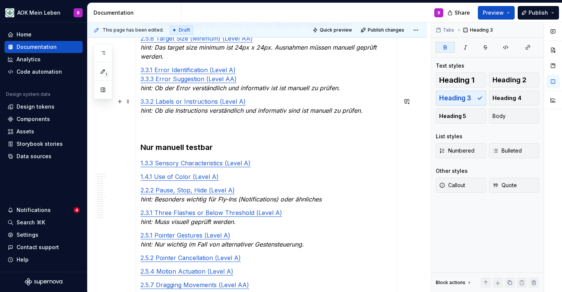
click at [153, 129] on p "3.3.2 Labels or Instructions (Level A) hint: Ob die Instructions verständlich u…" at bounding box center [267, 115] width 252 height 36
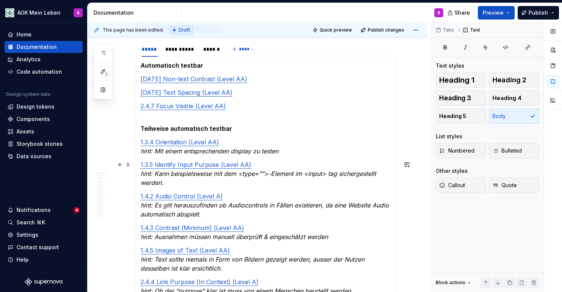
scroll to position [221, 0]
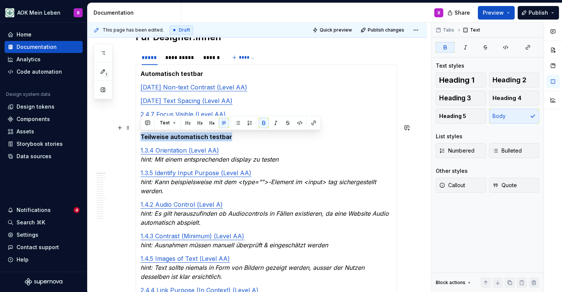
drag, startPoint x: 228, startPoint y: 137, endPoint x: 141, endPoint y: 132, distance: 88.1
click at [141, 132] on p "Teilweise automatisch testbar" at bounding box center [267, 132] width 252 height 18
click at [448, 97] on span "Heading 3" at bounding box center [455, 98] width 32 height 8
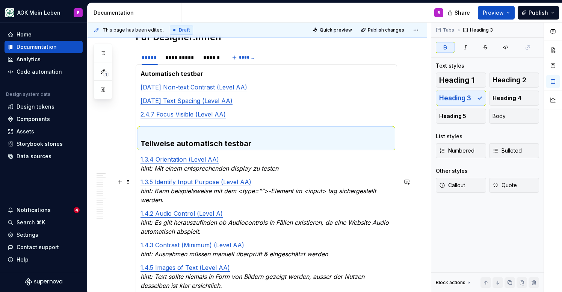
scroll to position [219, 0]
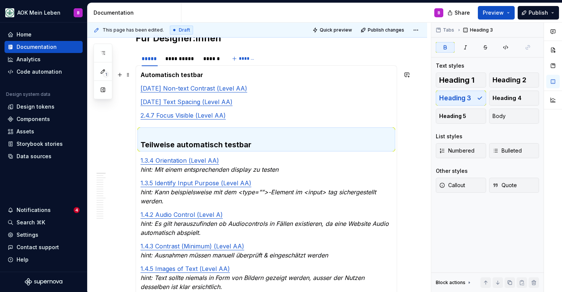
click at [167, 74] on strong "Automatisch testbar" at bounding box center [172, 75] width 63 height 8
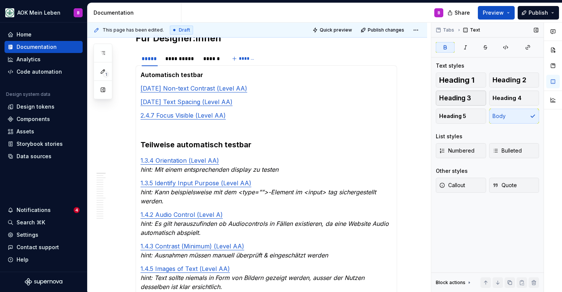
click at [461, 98] on span "Heading 3" at bounding box center [455, 98] width 32 height 8
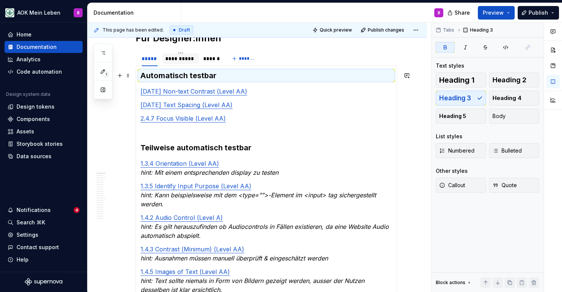
click at [183, 57] on div "**********" at bounding box center [180, 59] width 30 height 8
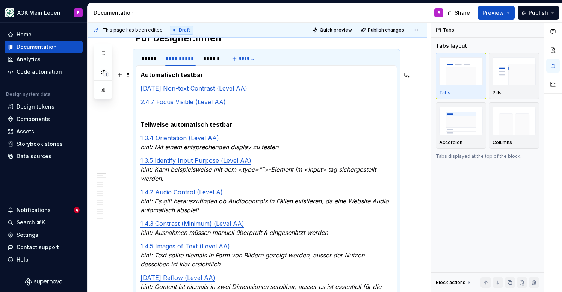
click at [183, 78] on strong "Automatisch testbar" at bounding box center [172, 75] width 63 height 8
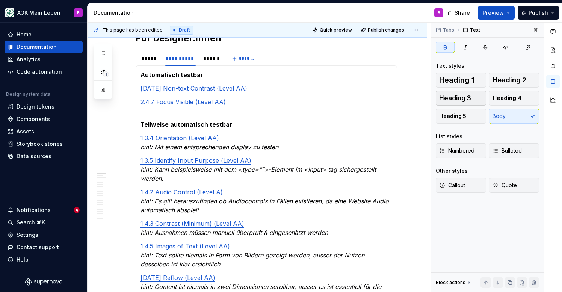
click at [453, 97] on span "Heading 3" at bounding box center [455, 98] width 32 height 8
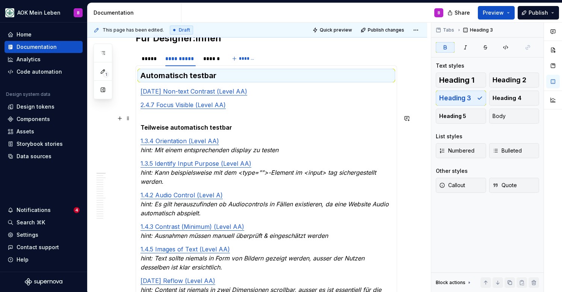
click at [201, 129] on strong "Teilweise automatisch testbar" at bounding box center [187, 128] width 92 height 8
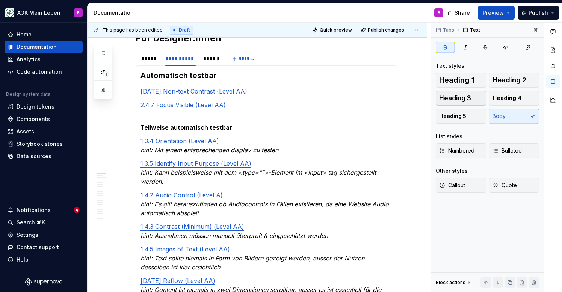
click at [449, 98] on span "Heading 3" at bounding box center [455, 98] width 32 height 8
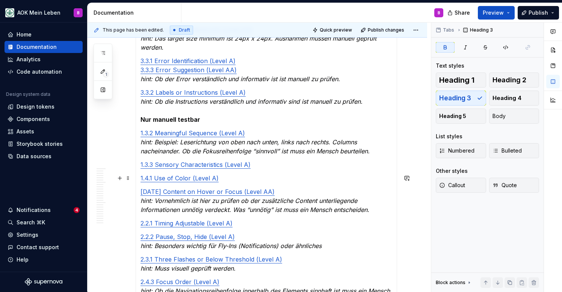
scroll to position [580, 0]
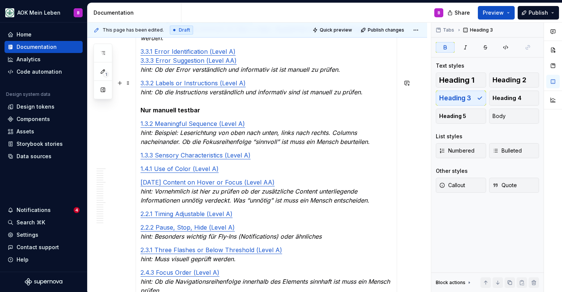
click at [182, 114] on p "3.3.2 Labels or Instructions (Level A) hint: Ob die Instructions verständlich u…" at bounding box center [267, 97] width 252 height 36
click at [472, 104] on button "Heading 3" at bounding box center [461, 98] width 50 height 15
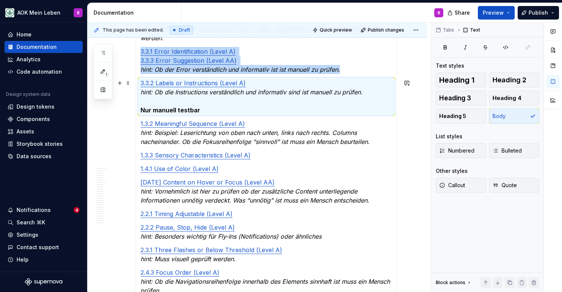
click at [141, 107] on p "3.3.2 Labels or Instructions (Level A) hint: Ob die Instructions verständlich u…" at bounding box center [267, 97] width 252 height 36
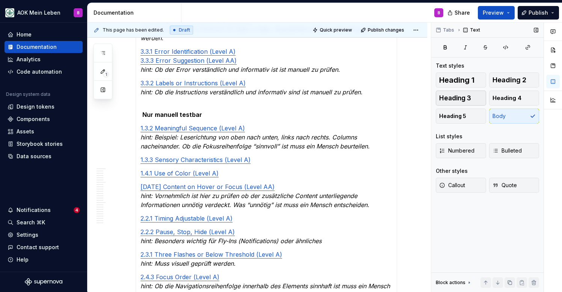
click at [446, 104] on button "Heading 3" at bounding box center [461, 98] width 50 height 15
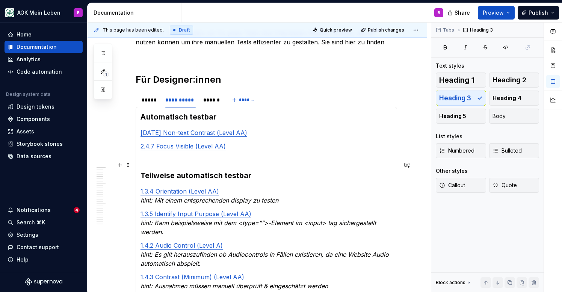
scroll to position [176, 0]
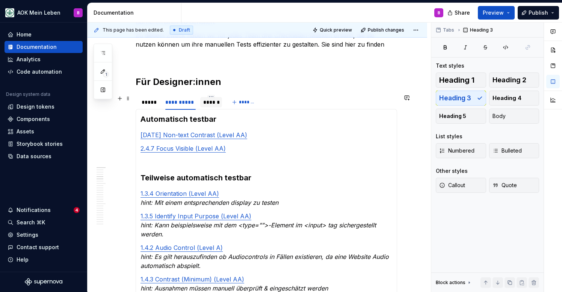
click at [207, 102] on div "******" at bounding box center [211, 102] width 16 height 8
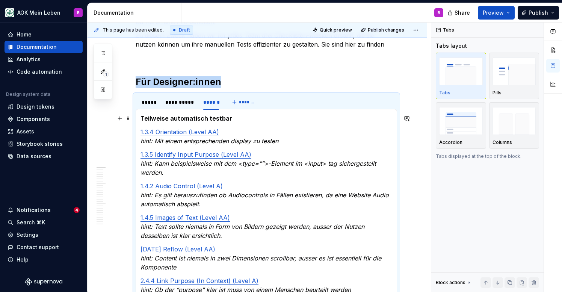
click at [185, 119] on strong "Teilweise automatisch testbar" at bounding box center [187, 119] width 92 height 8
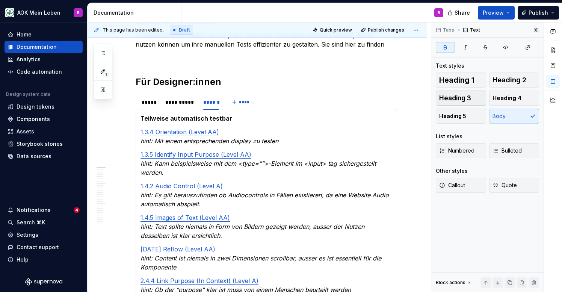
click at [455, 101] on span "Heading 3" at bounding box center [455, 98] width 32 height 8
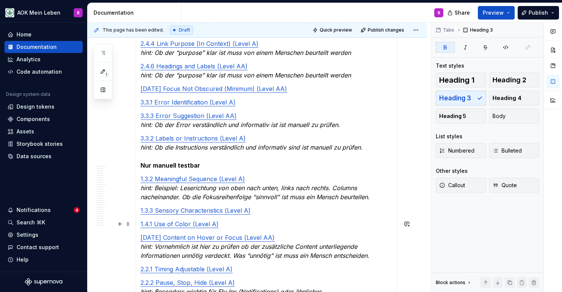
scroll to position [421, 0]
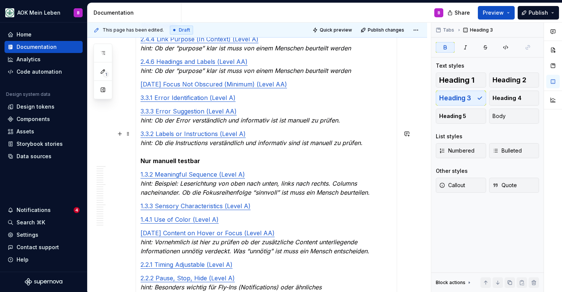
click at [177, 159] on strong "Nur manuell testbar" at bounding box center [171, 161] width 60 height 8
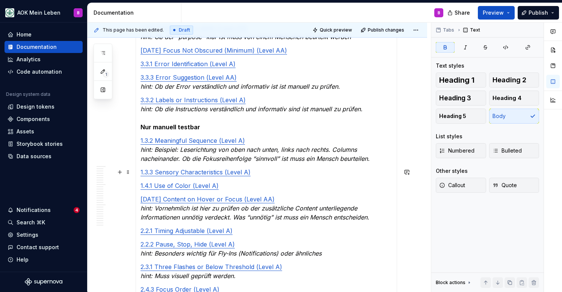
scroll to position [457, 0]
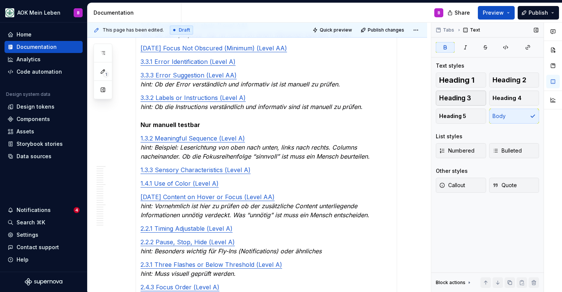
click at [461, 98] on span "Heading 3" at bounding box center [455, 98] width 32 height 8
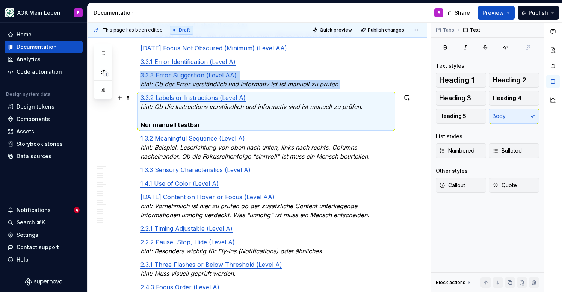
click at [153, 116] on p "3.3.2 Labels or Instructions (Level A) hint: Ob die Instructions verständlich u…" at bounding box center [267, 111] width 252 height 36
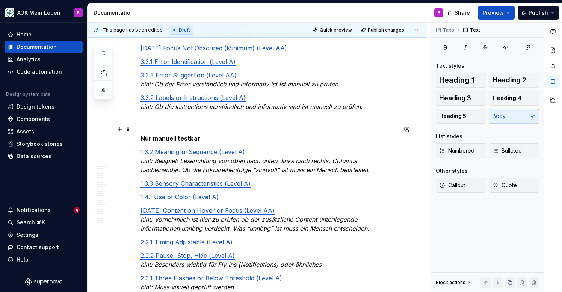
click at [141, 140] on strong "Nur manuell testbar" at bounding box center [171, 139] width 60 height 8
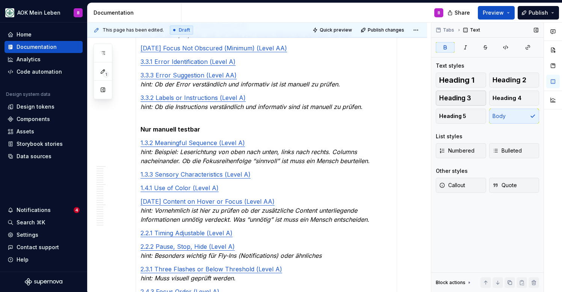
click at [446, 97] on span "Heading 3" at bounding box center [455, 98] width 32 height 8
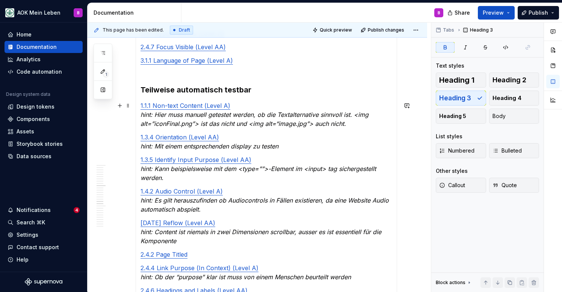
scroll to position [832, 0]
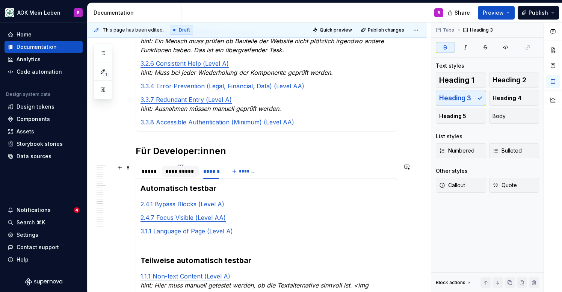
click at [190, 175] on div "**********" at bounding box center [180, 172] width 30 height 8
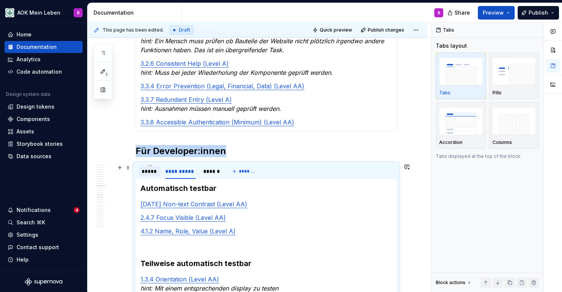
click at [159, 169] on div "*****" at bounding box center [150, 171] width 22 height 11
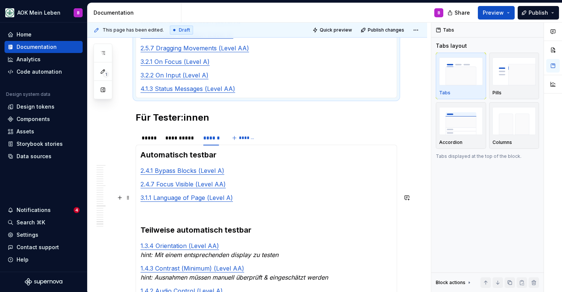
scroll to position [1451, 0]
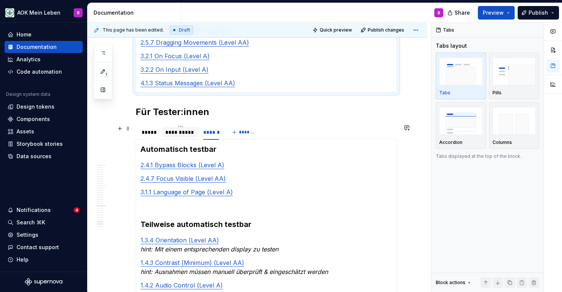
click at [179, 131] on div "**********" at bounding box center [180, 133] width 30 height 8
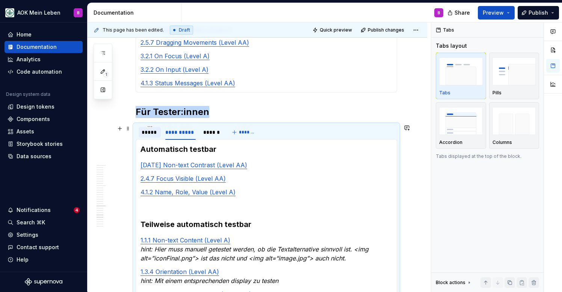
click at [156, 136] on div "*****" at bounding box center [150, 132] width 22 height 11
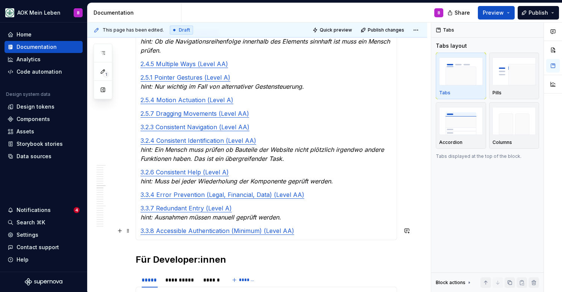
scroll to position [713, 0]
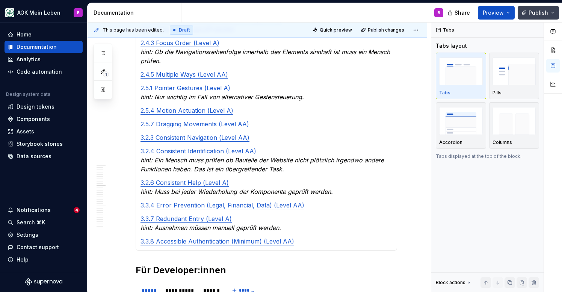
click at [532, 9] on span "Publish" at bounding box center [539, 13] width 20 height 8
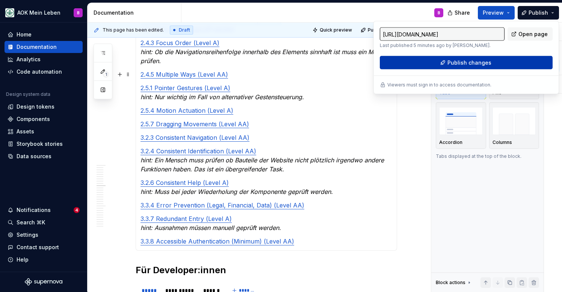
click at [427, 68] on button "Publish changes" at bounding box center [466, 63] width 173 height 14
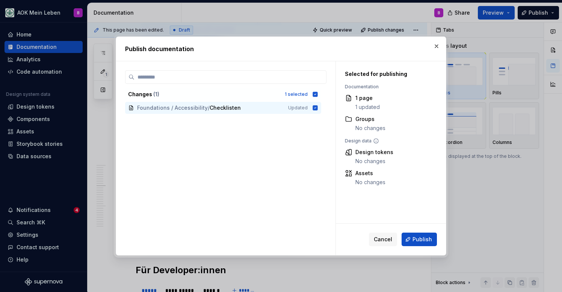
click at [430, 247] on div "Cancel Publish" at bounding box center [391, 240] width 110 height 32
click at [430, 244] on button "Publish" at bounding box center [419, 240] width 35 height 14
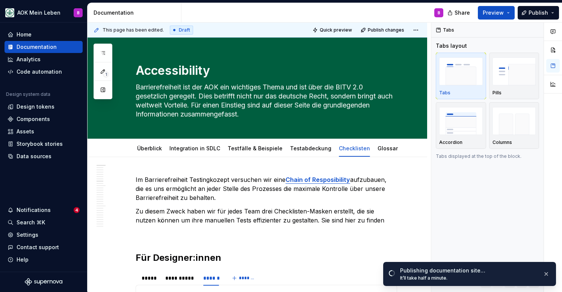
scroll to position [0, 0]
click at [157, 152] on div "Überblick" at bounding box center [149, 149] width 25 height 8
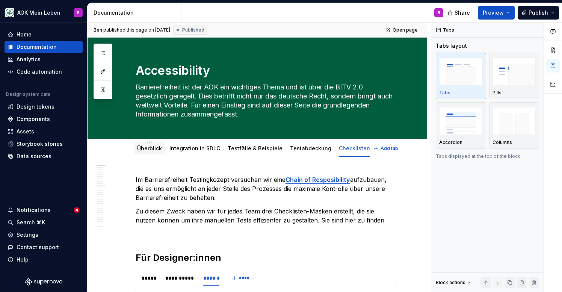
type textarea "*"
